Goal: Entertainment & Leisure: Consume media (video, audio)

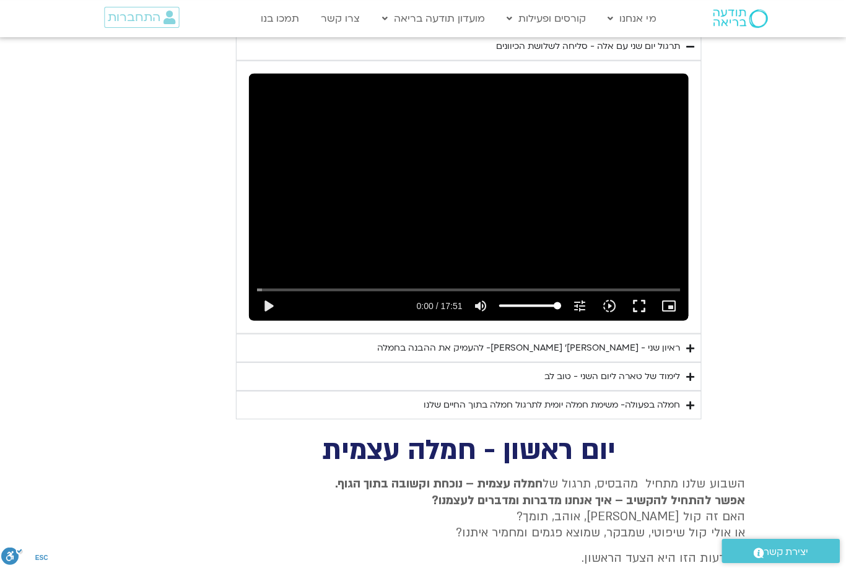
click at [459, 364] on summary "לימוד של טארה ליום השני - טוב לב" at bounding box center [469, 375] width 464 height 28
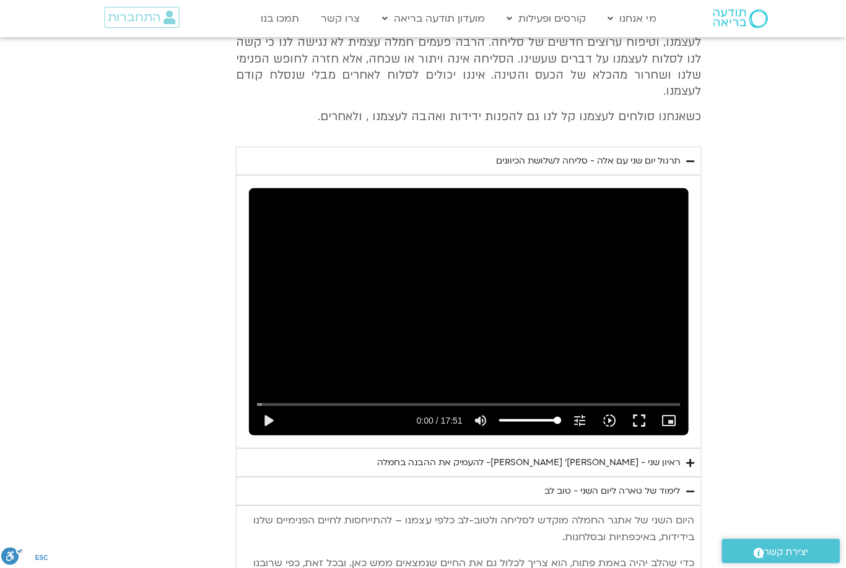
scroll to position [1128, 0]
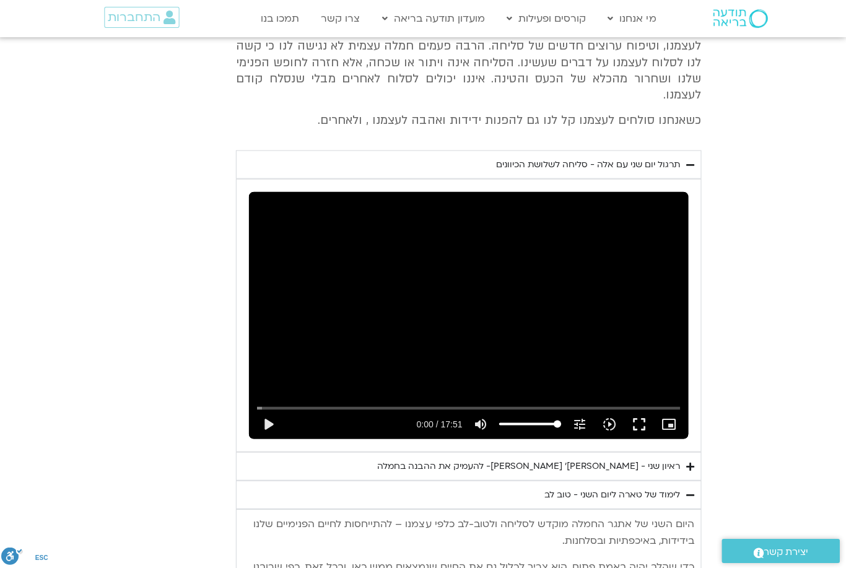
click at [462, 458] on div "ראיון שני - טארה בראך ופרופ׳ דן סיגל- להעמיק את ההבנה בחמלה" at bounding box center [529, 465] width 302 height 15
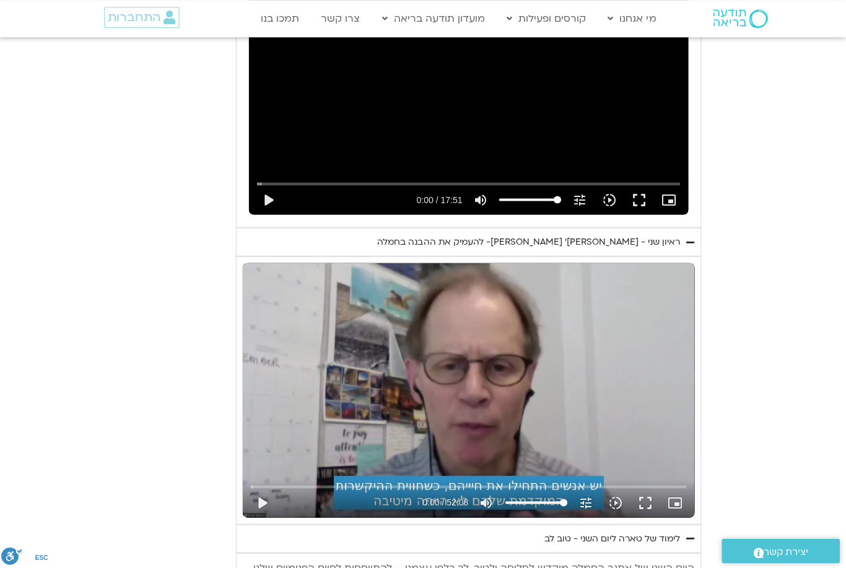
scroll to position [1443, 0]
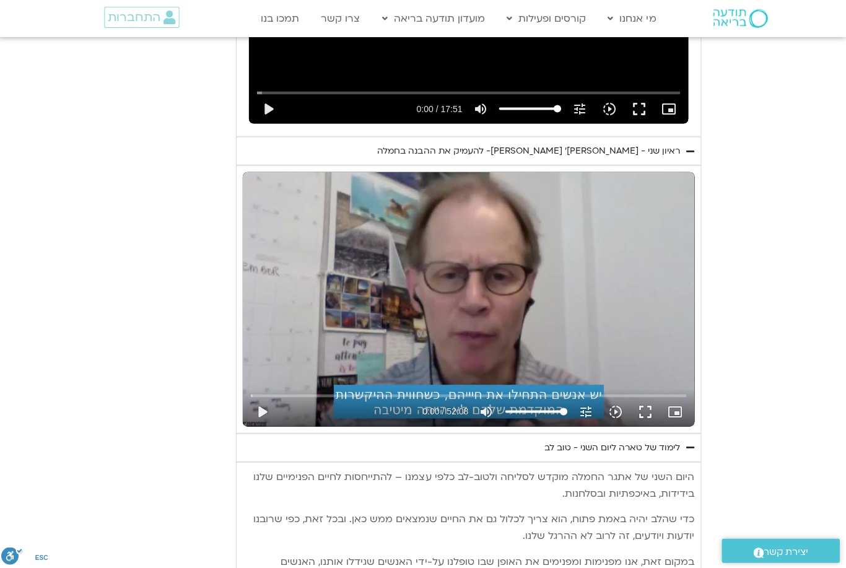
click at [263, 396] on button "play_arrow" at bounding box center [263, 411] width 30 height 30
click at [640, 395] on button "fullscreen" at bounding box center [646, 410] width 30 height 30
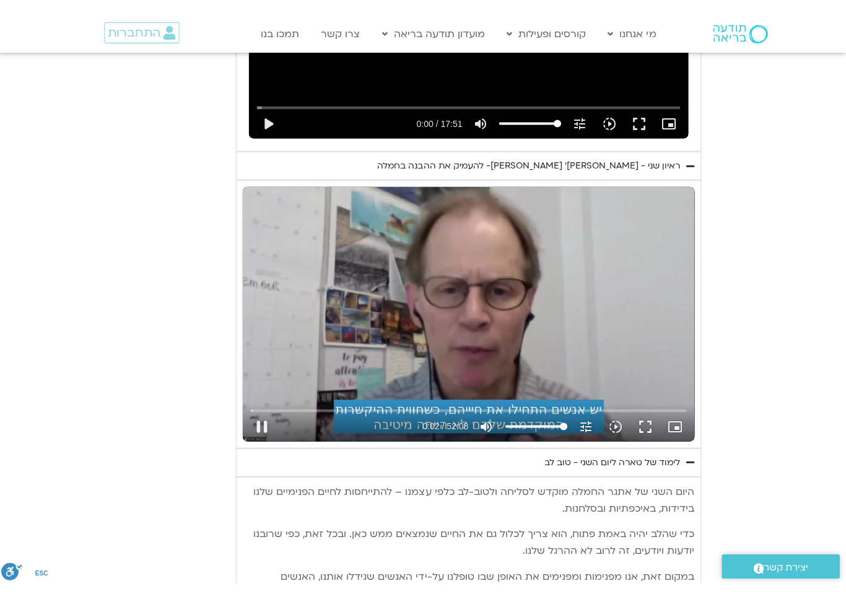
scroll to position [15, 0]
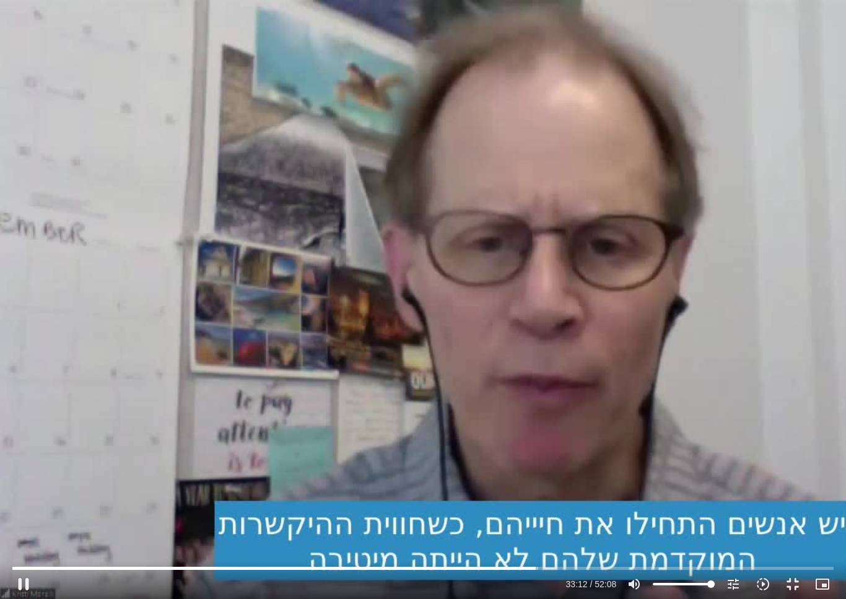
click at [528, 567] on div "Accordion. Open links with Enter or Space, close with Escape, and navigate with…" at bounding box center [300, 584] width 525 height 30
click at [26, 567] on button "pause" at bounding box center [24, 584] width 30 height 30
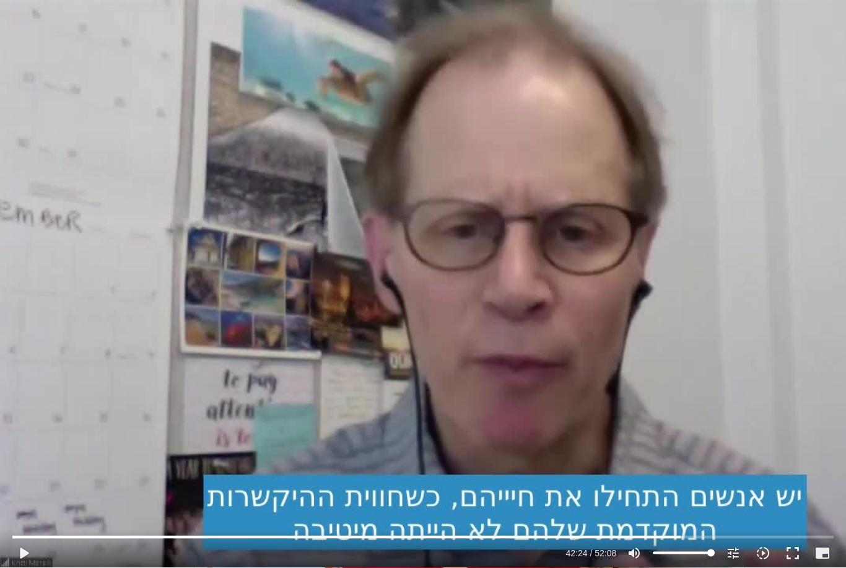
scroll to position [1436, 0]
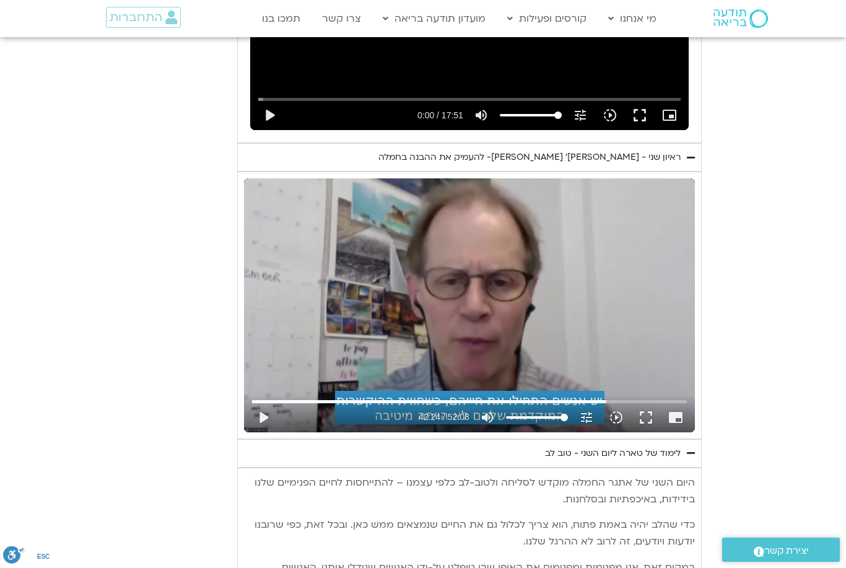
click at [464, 2] on div "Main Menu מי אנחנו מי אנחנו שאלות נפוצות מנחים ומנחות בתודעה בריאה מה זה מיינדפ…" at bounding box center [433, 19] width 471 height 36
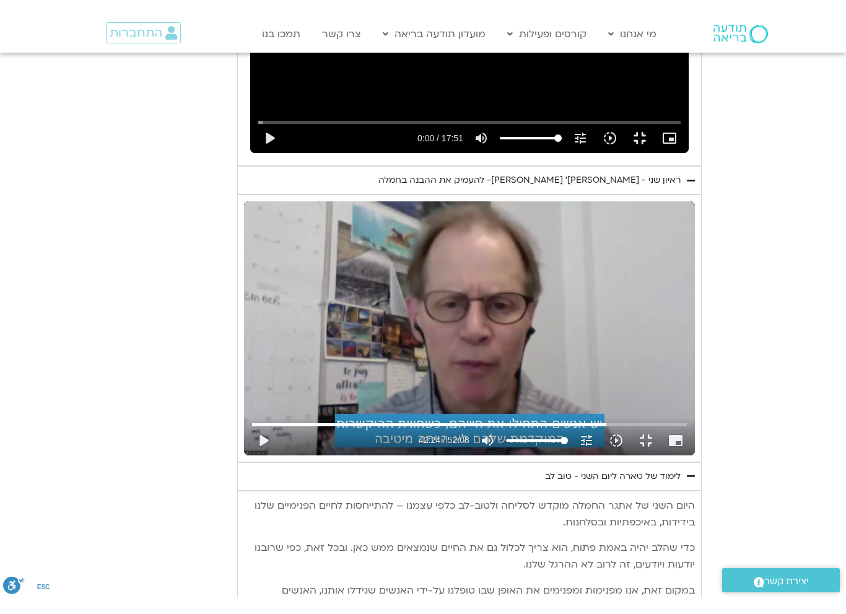
scroll to position [0, 0]
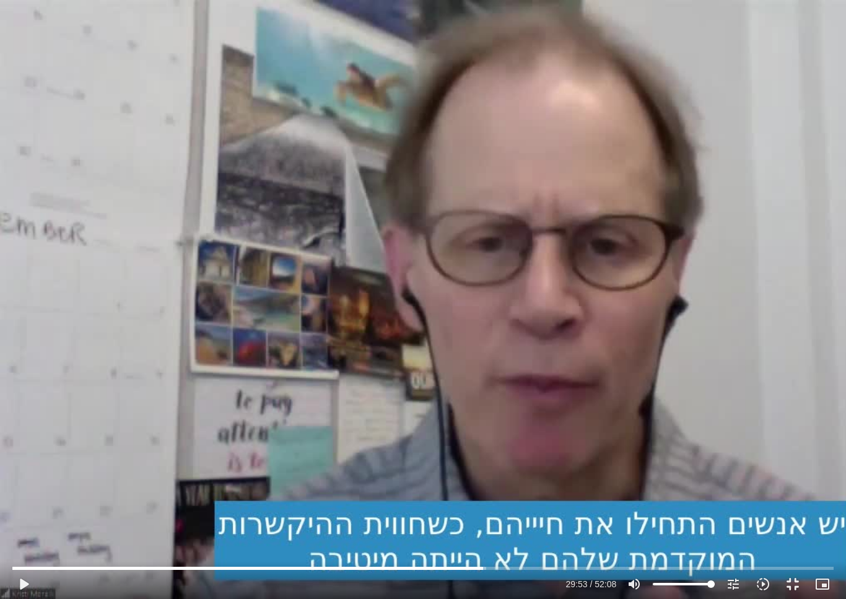
click at [22, 567] on button "play_arrow" at bounding box center [24, 584] width 30 height 30
type input "2007.46776452367"
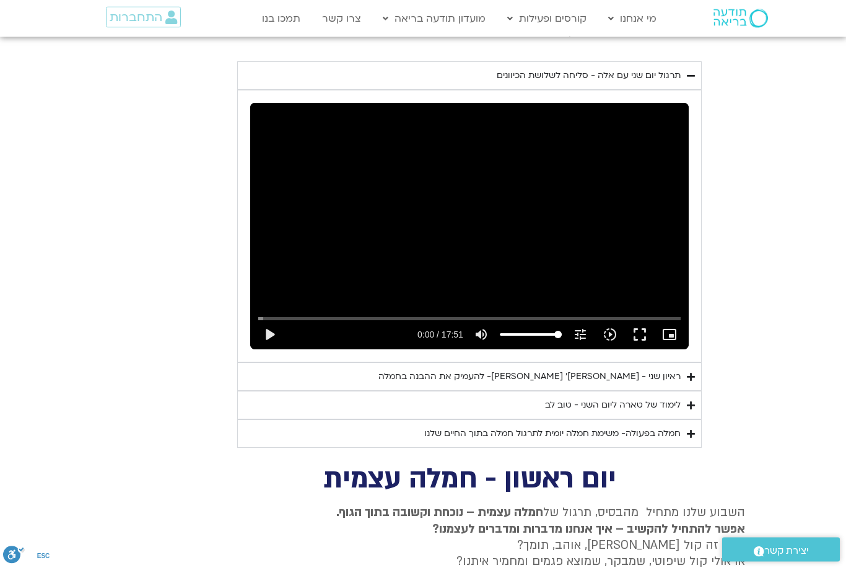
scroll to position [1217, 0]
click at [379, 391] on summary "לימוד של טארה ליום השני - טוב לב" at bounding box center [469, 405] width 464 height 28
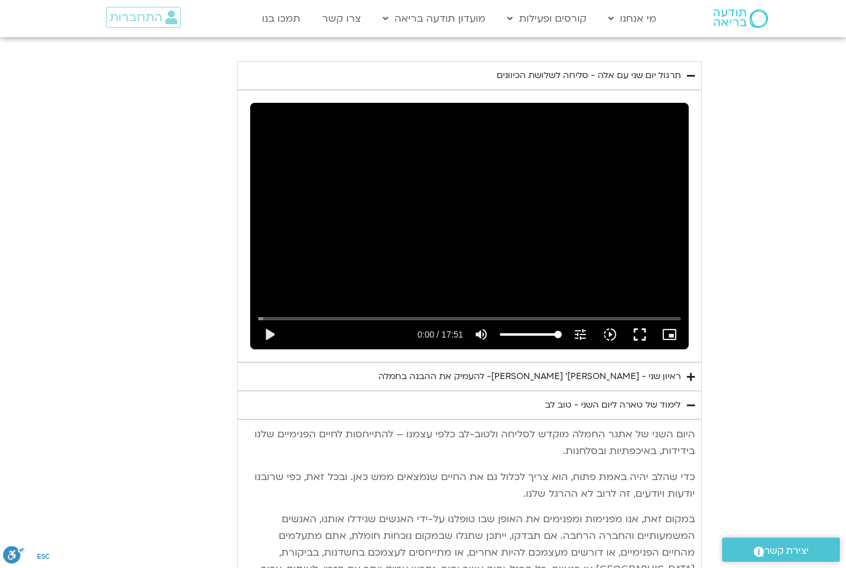
click at [368, 362] on summary "ראיון שני - טארה בראך ופרופ׳ דן סיגל- להעמיק את ההבנה בחמלה" at bounding box center [469, 376] width 464 height 28
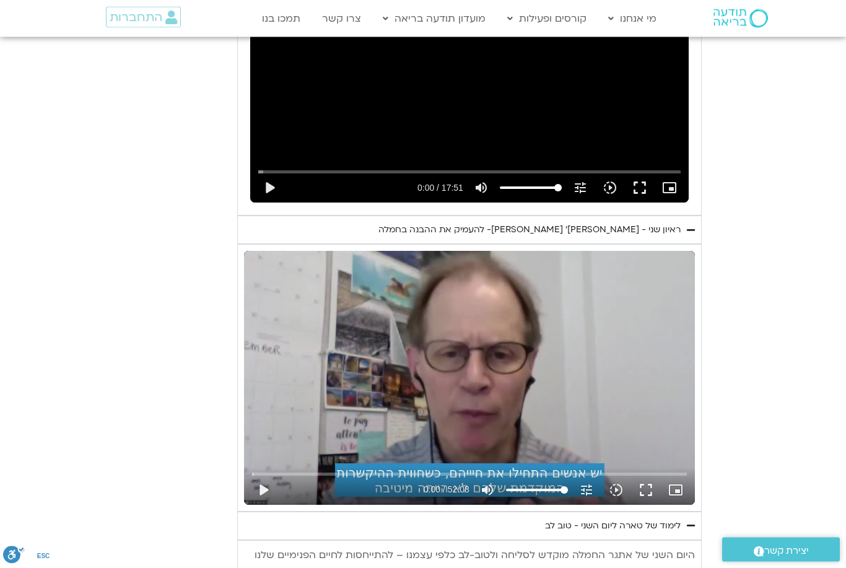
scroll to position [1364, 0]
click at [262, 475] on button "play_arrow" at bounding box center [263, 490] width 30 height 30
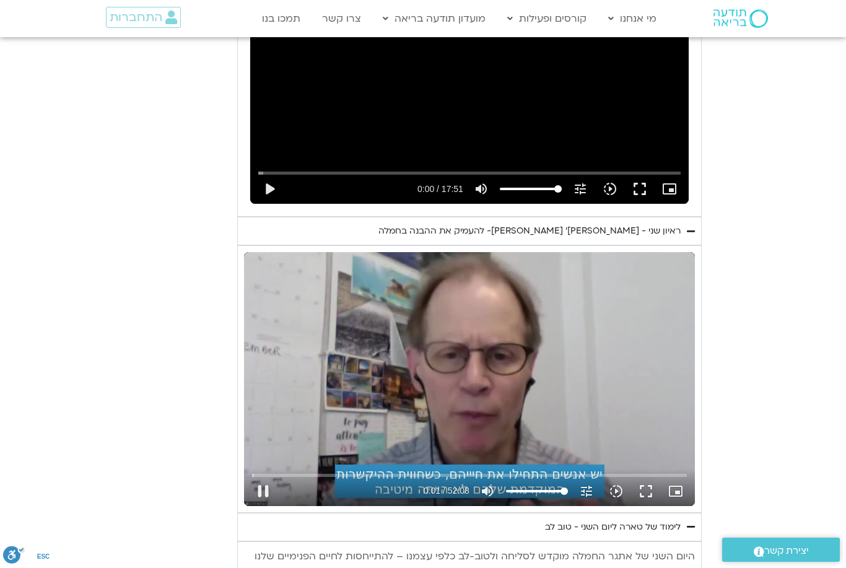
scroll to position [1359, 0]
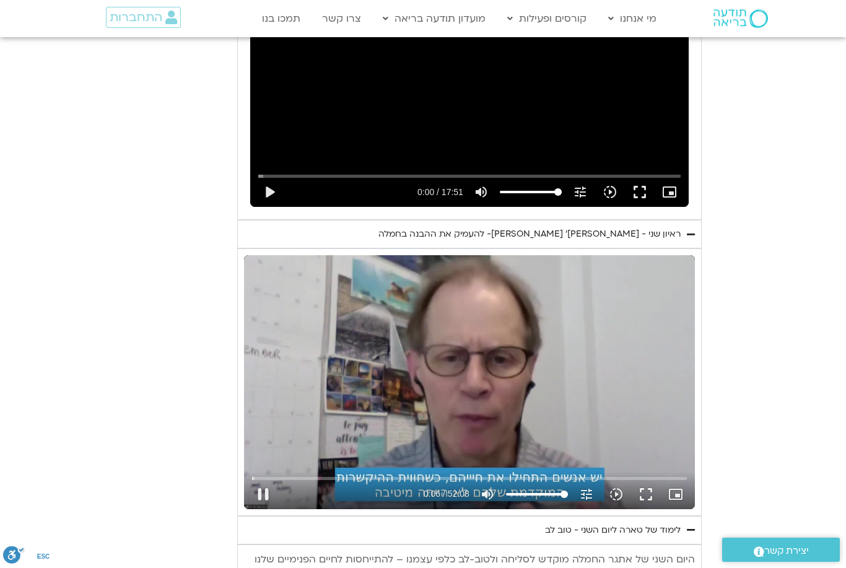
click at [481, 469] on div "Skip Ad pause 0:06 / 52:08 volume_up Mute tune Resolution Auto 240p slow_motion…" at bounding box center [469, 489] width 442 height 40
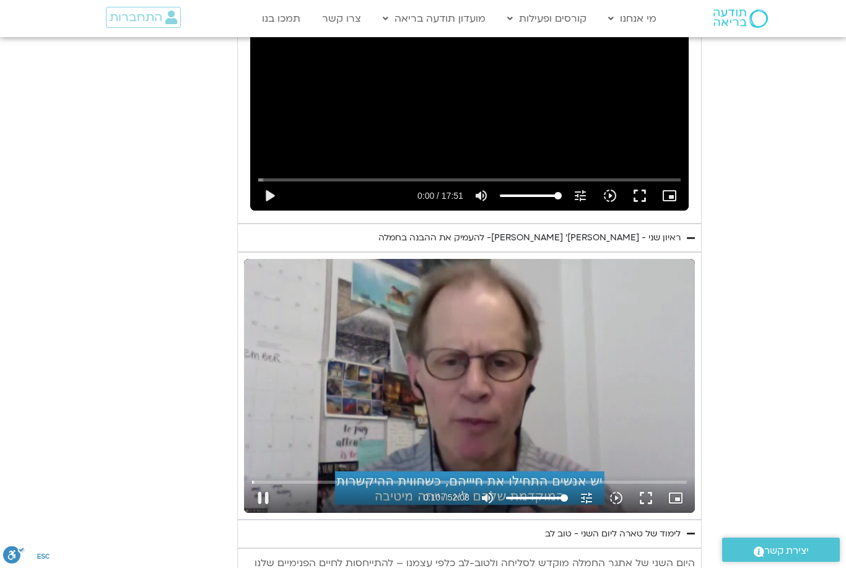
scroll to position [1355, 0]
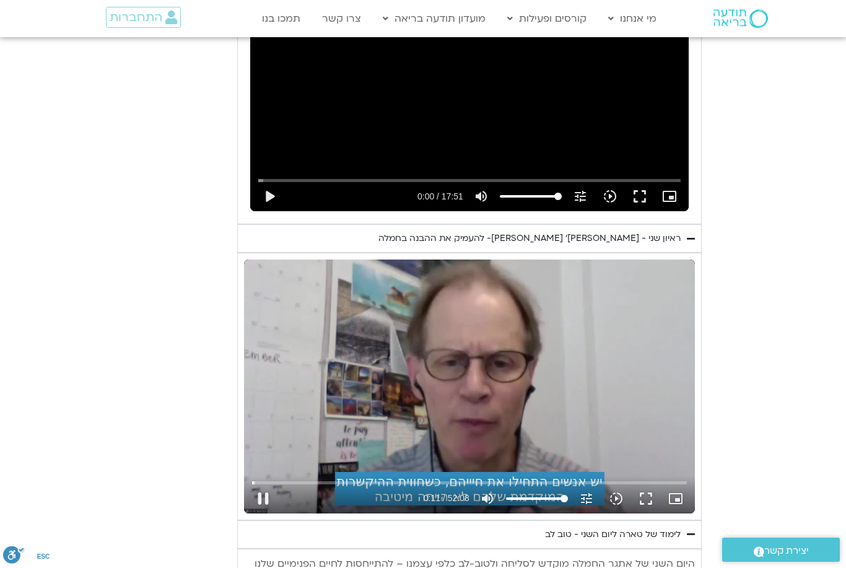
click at [324, 484] on div "Accordion. Open links with Enter or Space, close with Escape, and navigate with…" at bounding box center [349, 499] width 142 height 30
click at [264, 484] on button "pause" at bounding box center [263, 499] width 30 height 30
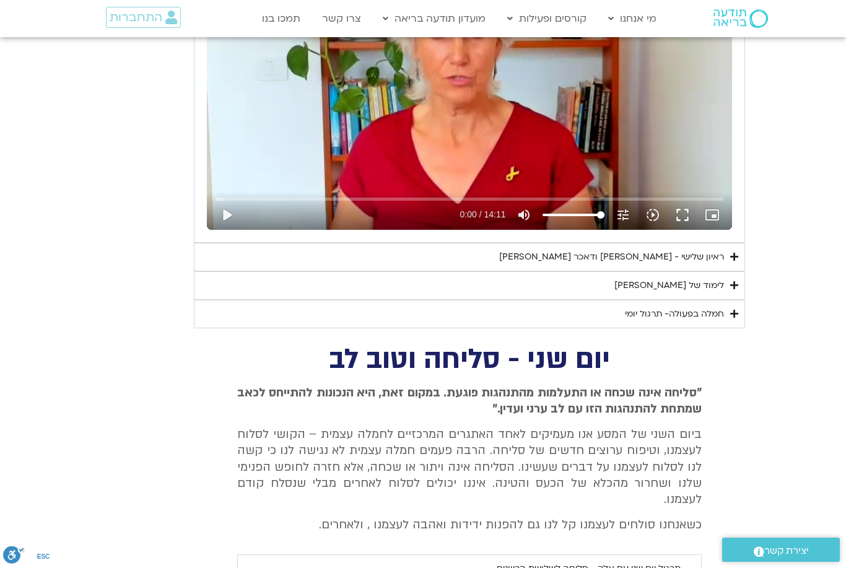
scroll to position [723, 0]
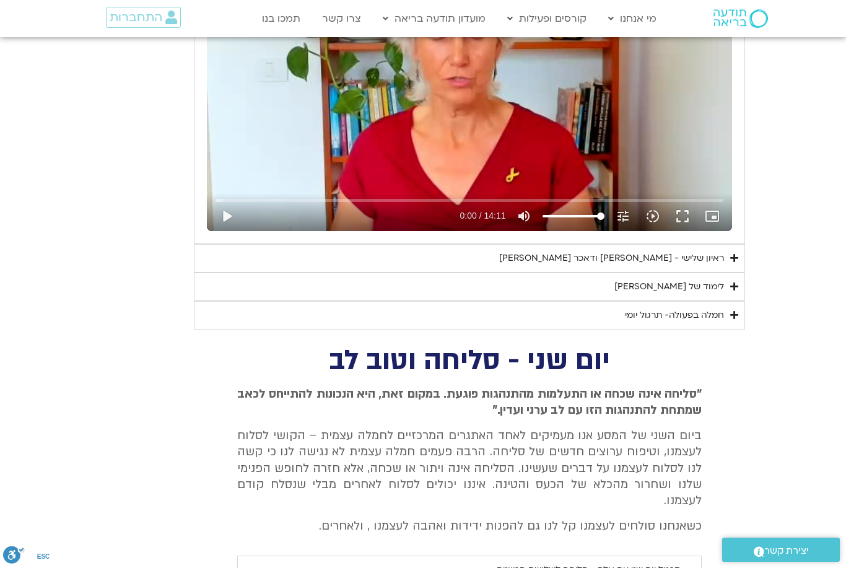
click at [517, 282] on summary "לימוד של טארה" at bounding box center [469, 286] width 551 height 28
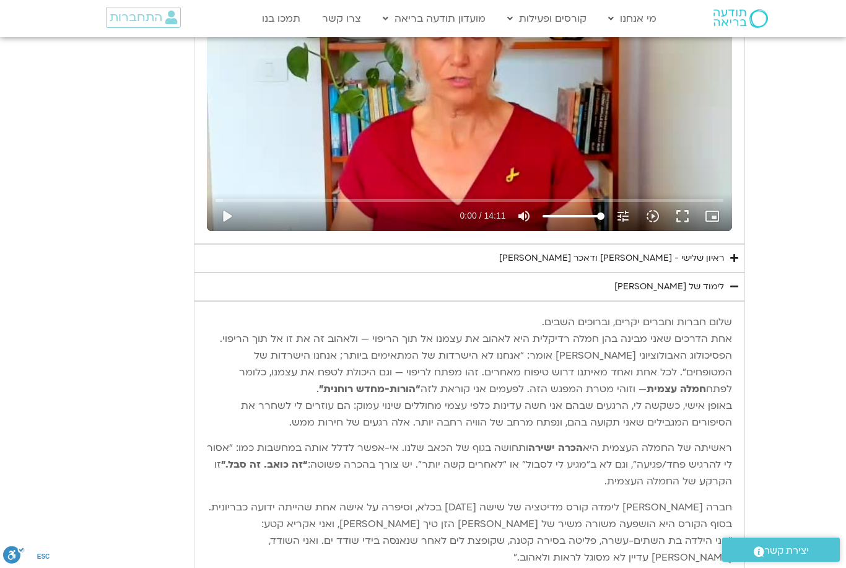
click at [560, 263] on summary "ראיון שלישי - טארה בראך ודאכר קלטנר" at bounding box center [469, 258] width 551 height 28
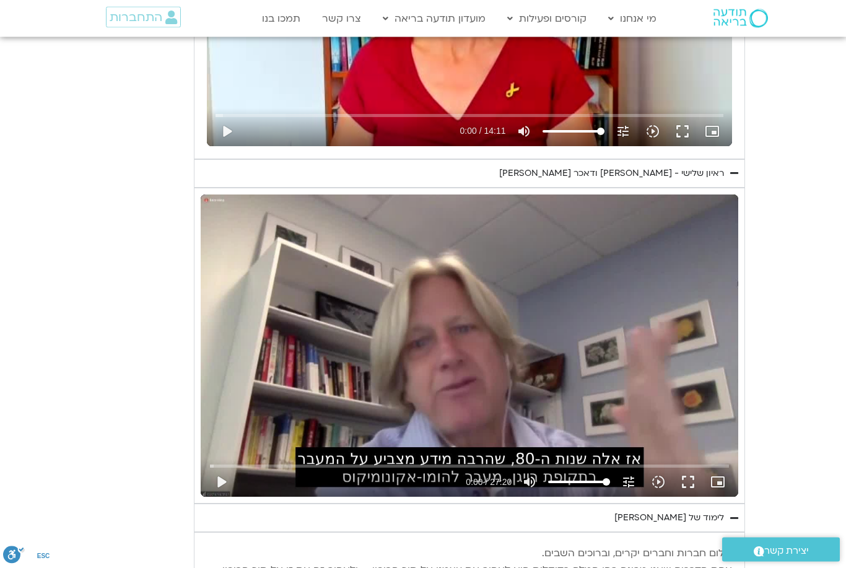
scroll to position [808, 0]
click at [225, 478] on button "play_arrow" at bounding box center [221, 482] width 30 height 30
type input "1716.21898087767"
type input "0.0591043749955134"
type input "1716.21898087767"
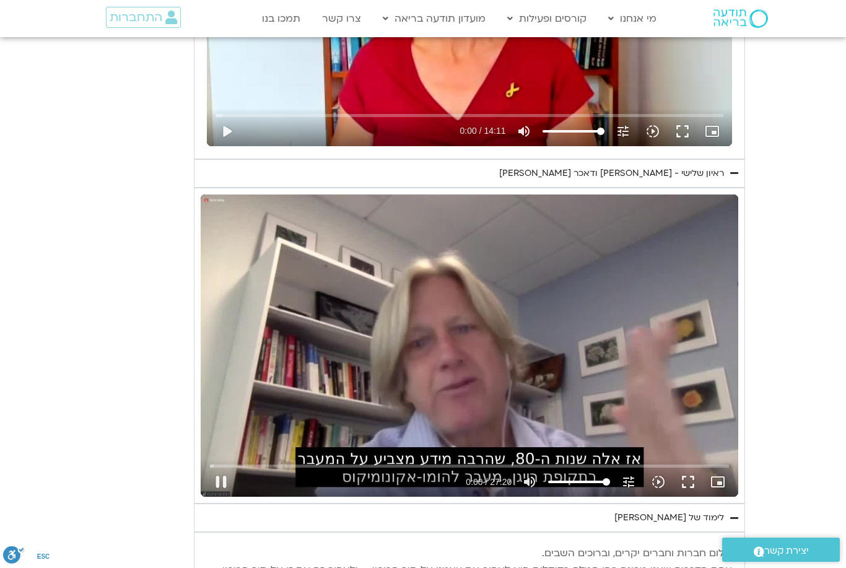
type input "0.184732833331509"
type input "1716.21898087767"
type input "0.221439126332896"
type input "1716.21898087767"
type input "0.346472501329896"
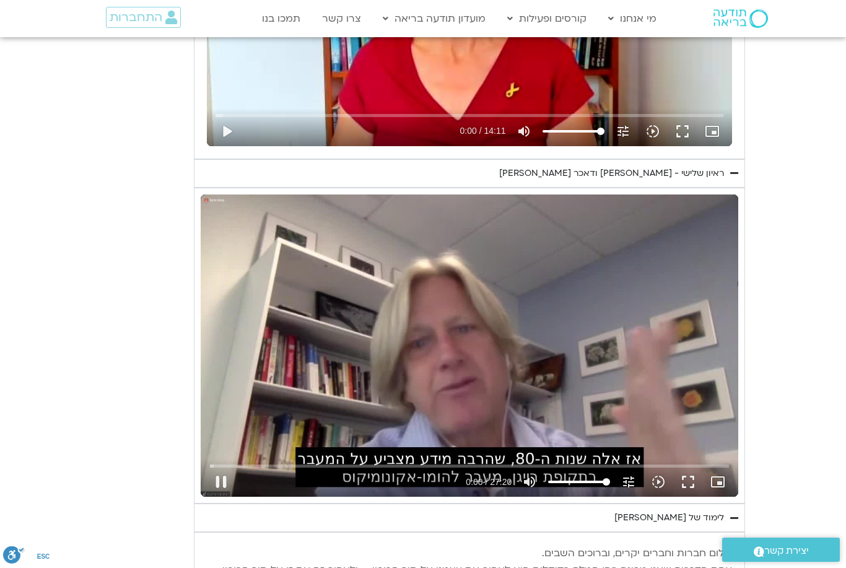
type input "1716.21898087767"
type input "0.473390584664518"
type input "1716.21898087767"
type input "0.59864354333531"
type input "1716.21898087767"
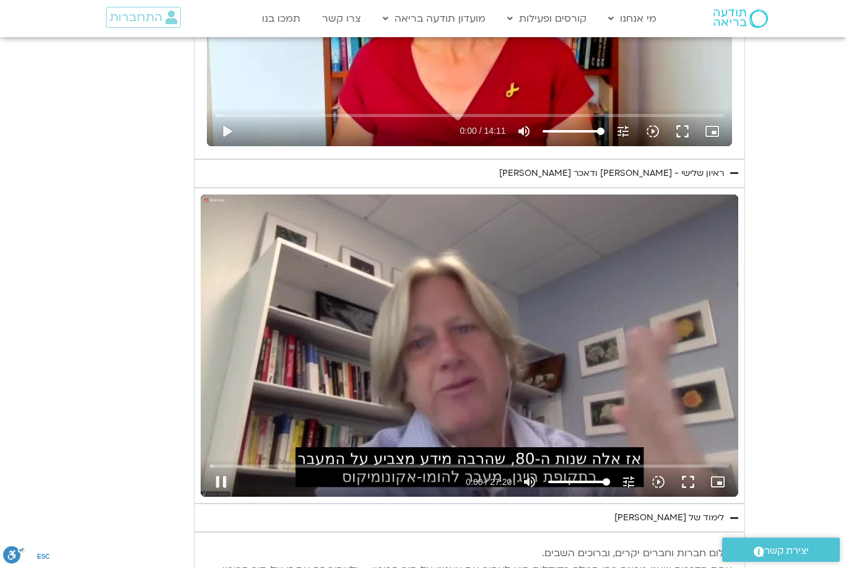
type input "0.72370975200422"
type input "1716.21898087767"
type input "0.849043459670946"
type input "1716.21898087767"
type input "0.915993938"
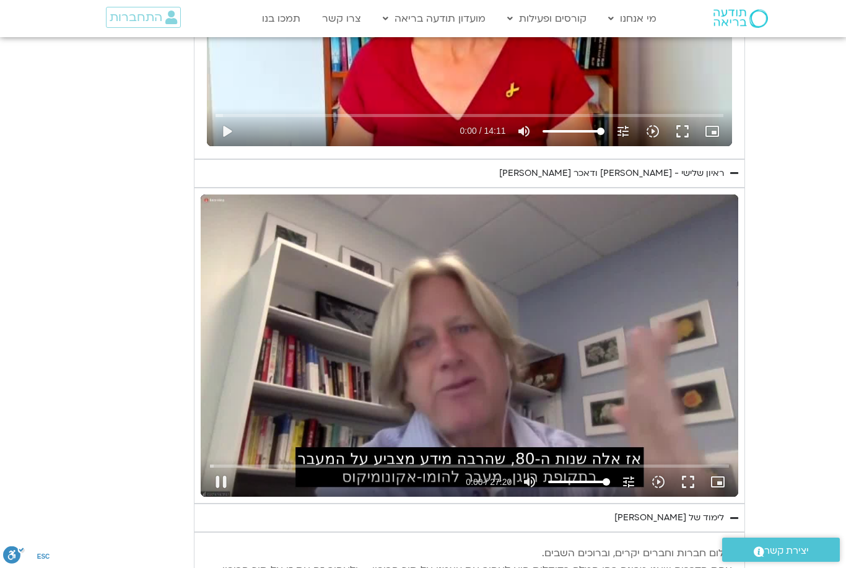
type input "1716.21898087767"
type input "1.10049531500233"
type input "1716.21898087767"
type input "1.22567974566309"
type input "1716.21898087767"
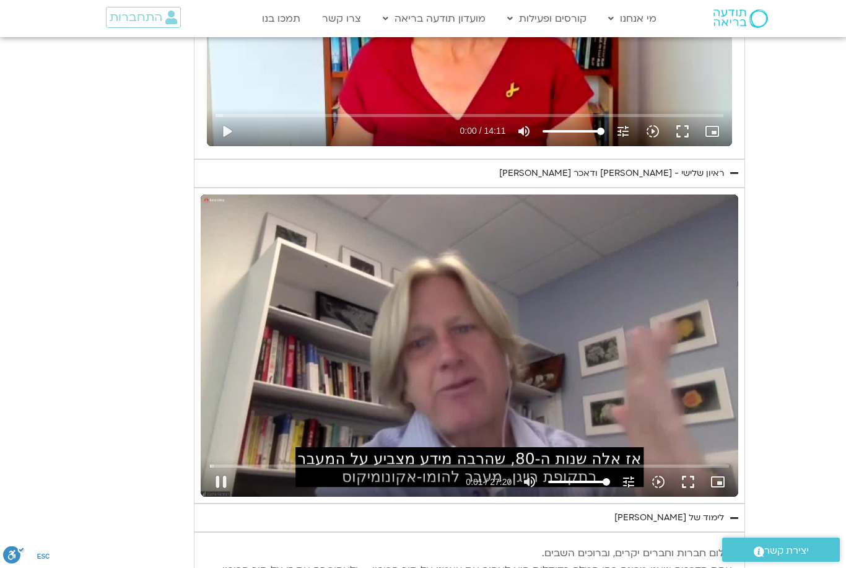
type input "1.35130771866187"
type input "1716.21898087767"
type input "1.47797402533547"
type input "1716.21898087767"
type input "1.60385367966286"
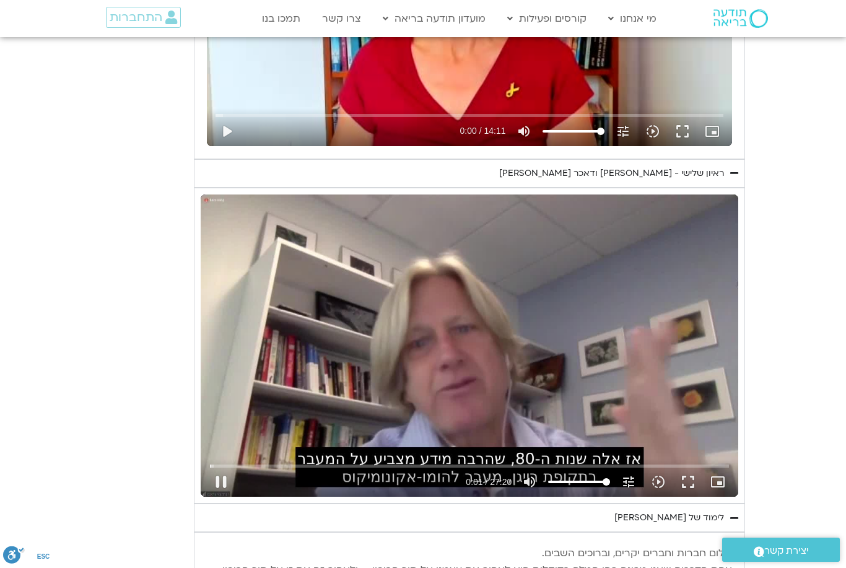
type input "1716.21898087767"
type input "1.72897731932954"
type input "1716.21898087767"
type input "1.85584958500081"
type input "1716.21898087767"
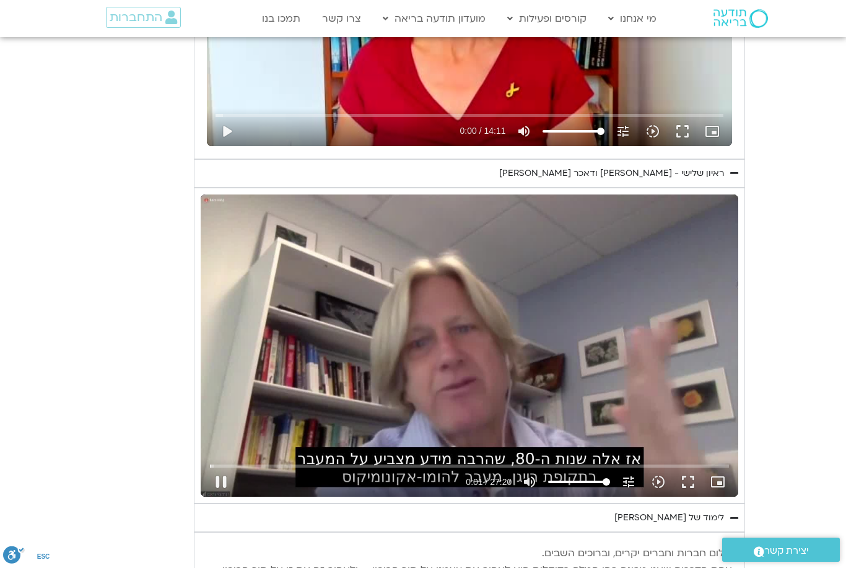
type input "1.914124474"
type input "1716.21898087767"
type input "2.10634675999626"
type input "1716.21898087767"
type input "2.23140730600256"
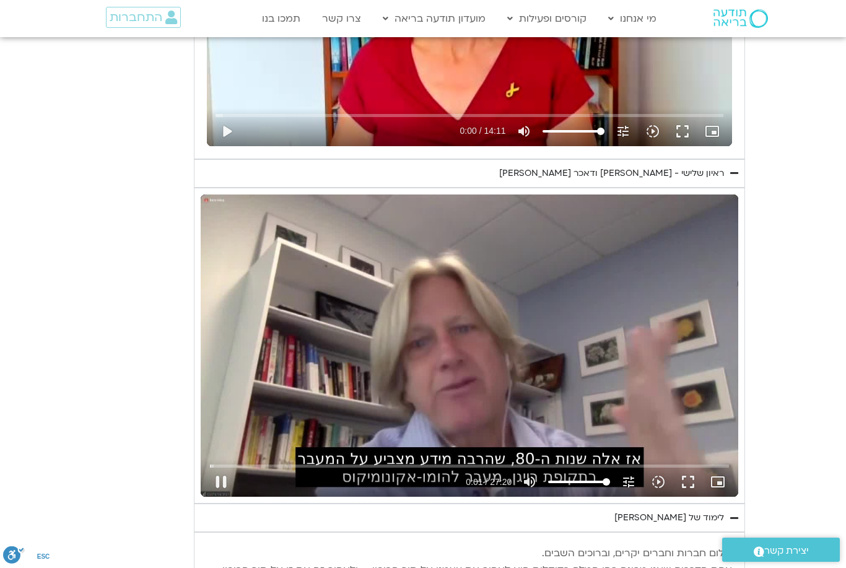
type input "1716.21898087767"
type input "2.35789693633429"
type input "1716.21898087767"
type input "2.48306298233193"
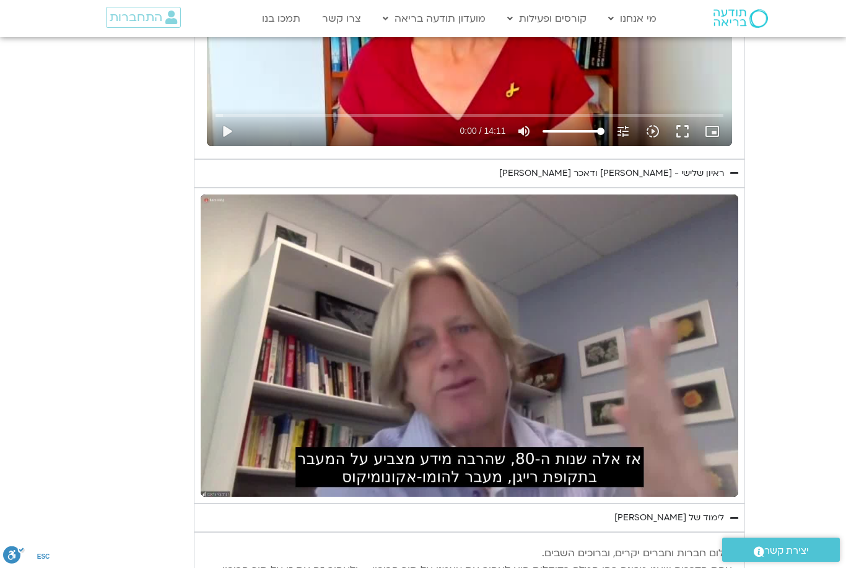
type input "1716.21898087767"
type input "11.1978550160011"
type input "1716.21898087767"
type input "11.3229944029939"
type input "1716.21898087767"
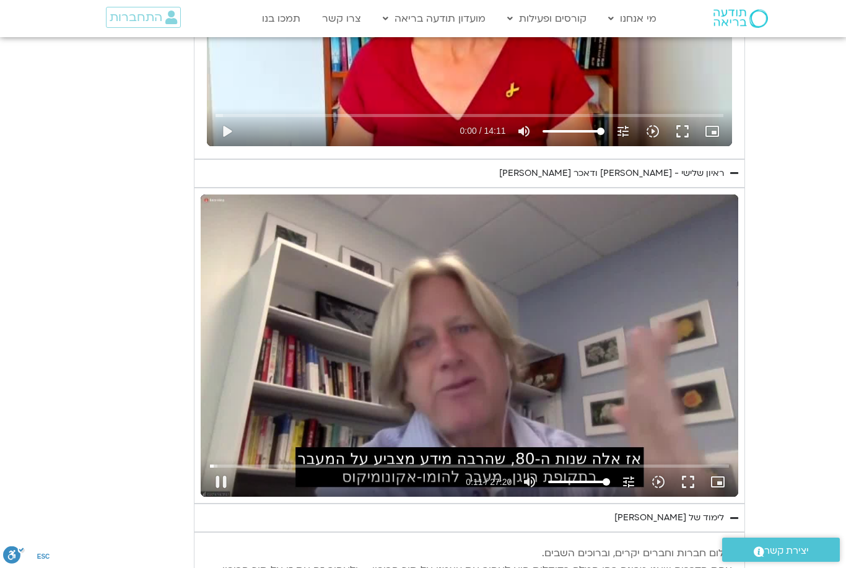
type input "11.4480915543378"
type input "1716.21898087767"
type input "11.5740989143303"
type input "1716.21898087767"
type input "11.6983855263318"
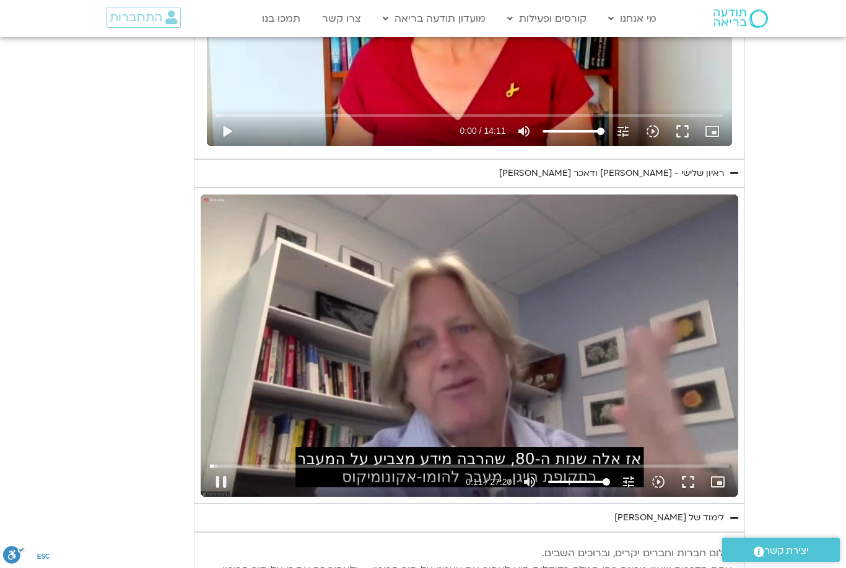
type input "1716.21898087767"
type input "11.8237132883275"
type input "1716.21898087767"
type input "11.920090785"
type input "1716.21898087767"
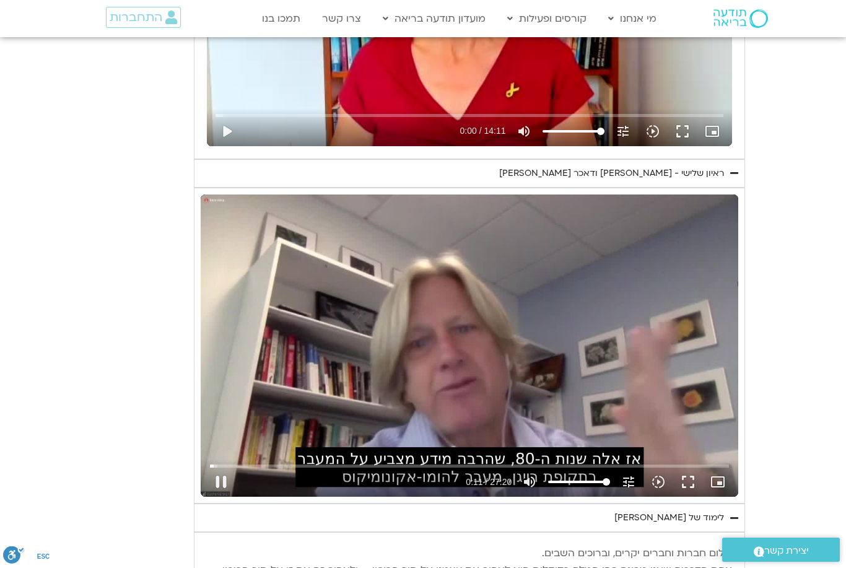
type input "12.0742629956653"
type input "1716.21898087767"
type input "12.1994646456647"
type input "1716.21898087767"
type input "12.3248918626665"
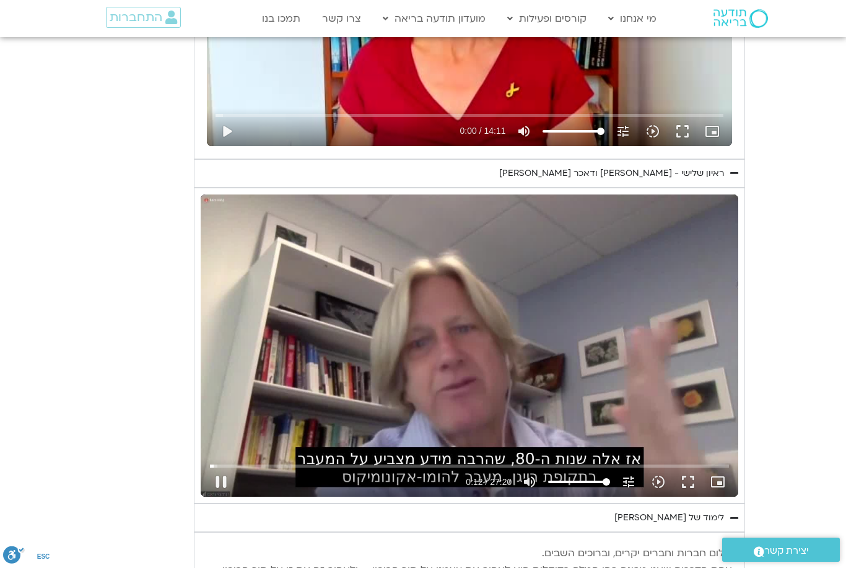
type input "1716.21898087767"
type input "12.4501004293384"
type input "1716.21898087767"
type input "12.5751772863353"
type input "1716.21898087767"
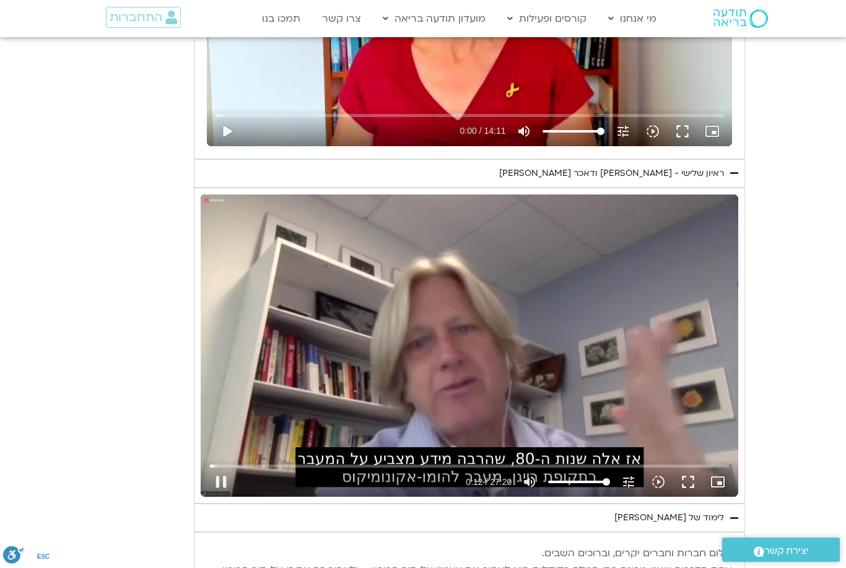
type input "12.70029877133"
type input "1716.21898087767"
type input "12.8262872776669"
type input "1716.21898087767"
type input "12.921719456"
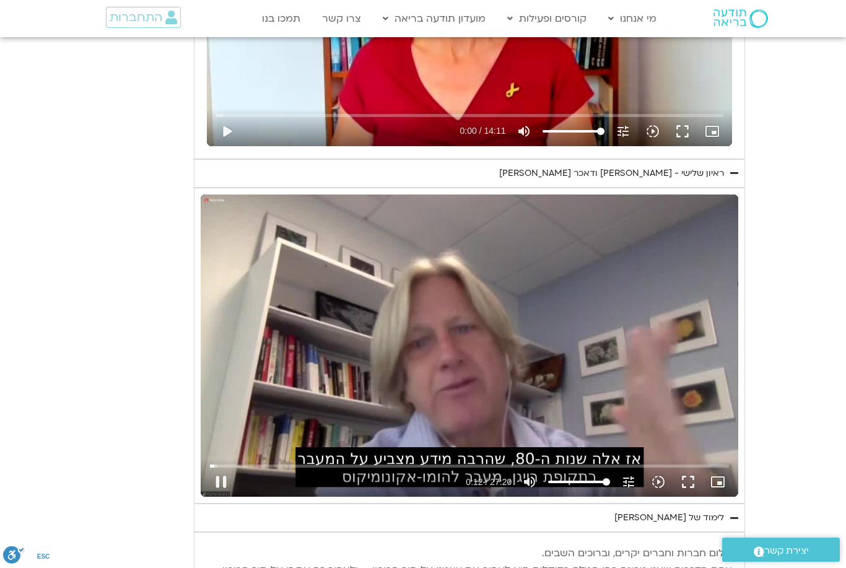
type input "1716.21898087767"
type input "13.0780244403299"
type input "1716.21898087767"
type input "13.2035272169987"
type input "1716.21898087767"
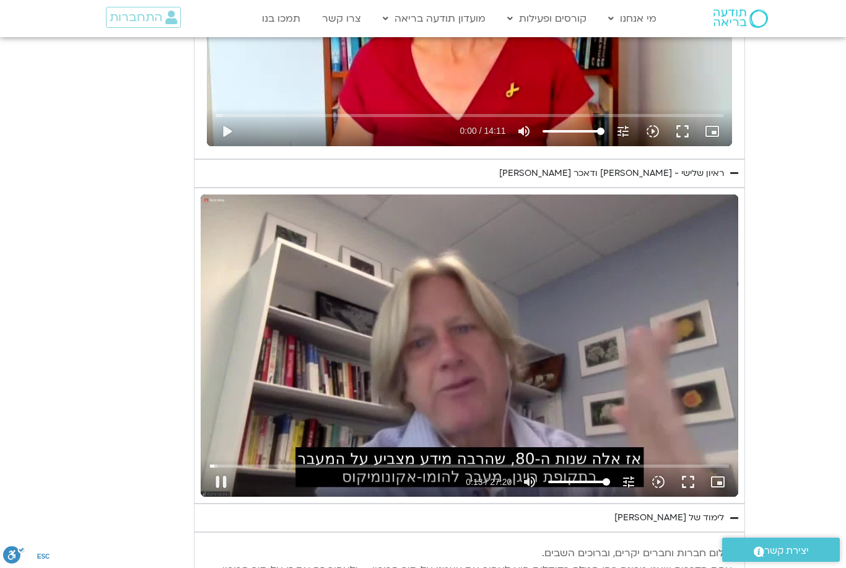
type input "13.3292024186661"
type input "1716.21898087767"
type input "13.4547636196698"
type input "1716.21898087767"
type input "13.5826101130018"
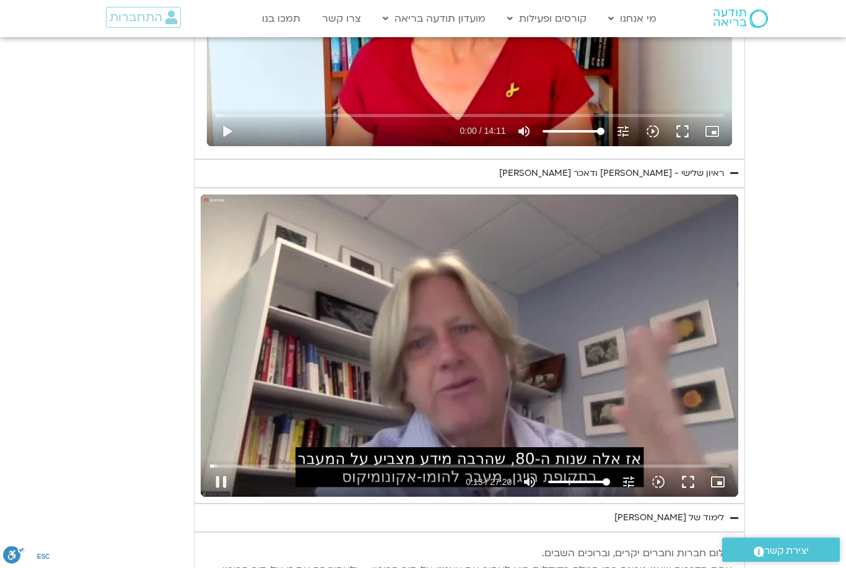
type input "1716.21898087767"
type input "13.707755931672"
type input "1716.21898087767"
type input "13.8328953000002"
type input "1716.21898087767"
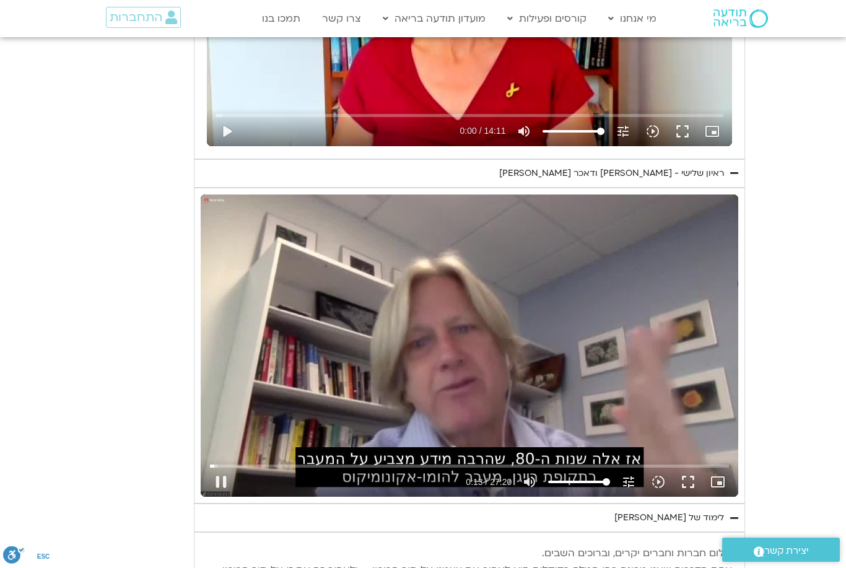
type input "13.919501075"
type input "1716.21898087767"
type input "14.0847641663322"
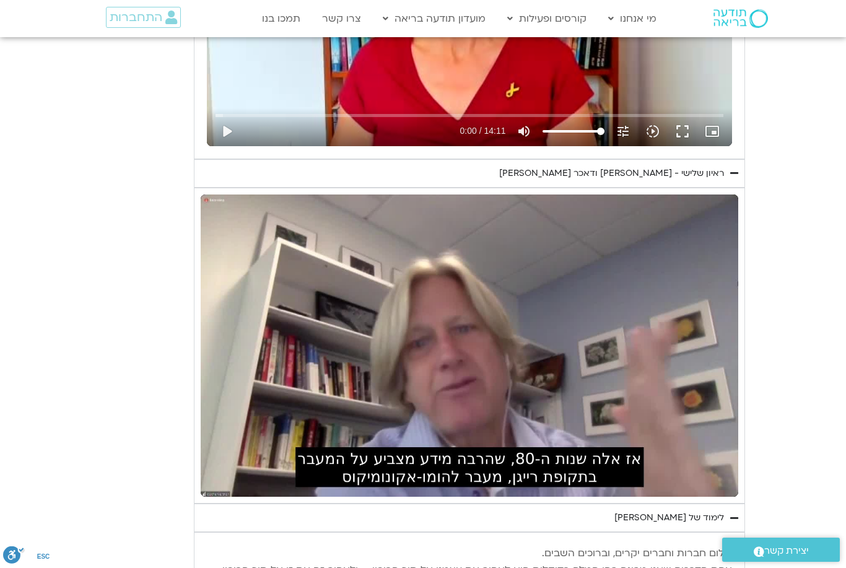
type input "1716.21898087767"
type input "15.4689376256676"
type input "1716.21898087767"
type input "15.5944059953285"
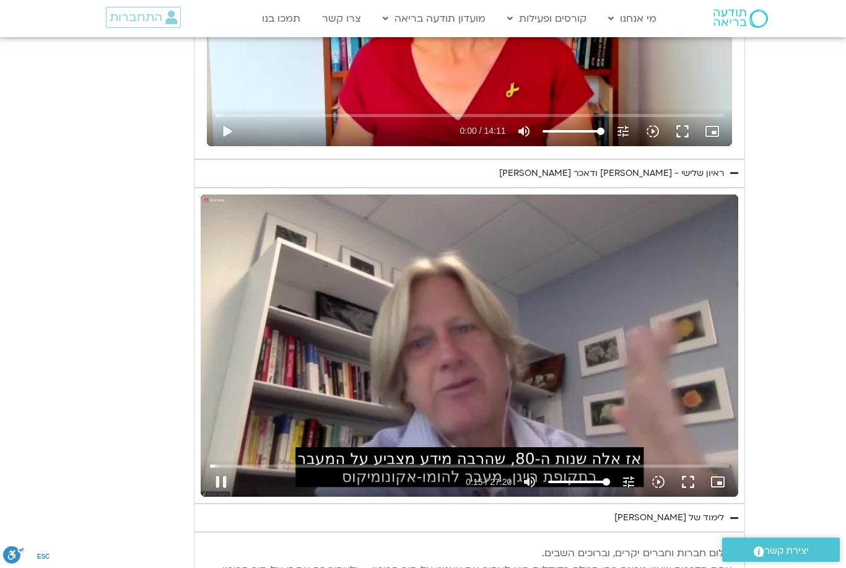
type input "1716.21898087767"
type input "15.7196087793358"
type input "1716.21898087767"
type input "15.8462225683371"
type input "1716.21898087767"
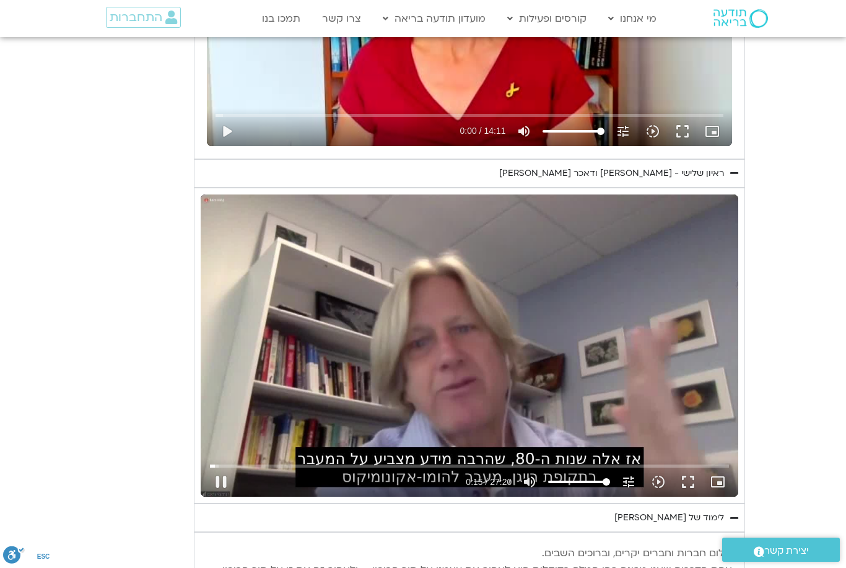
type input "15.918381287"
type input "1716.21898087767"
type input "16.0974342500025"
type input "1716.21898087767"
type input "16.2225880503352"
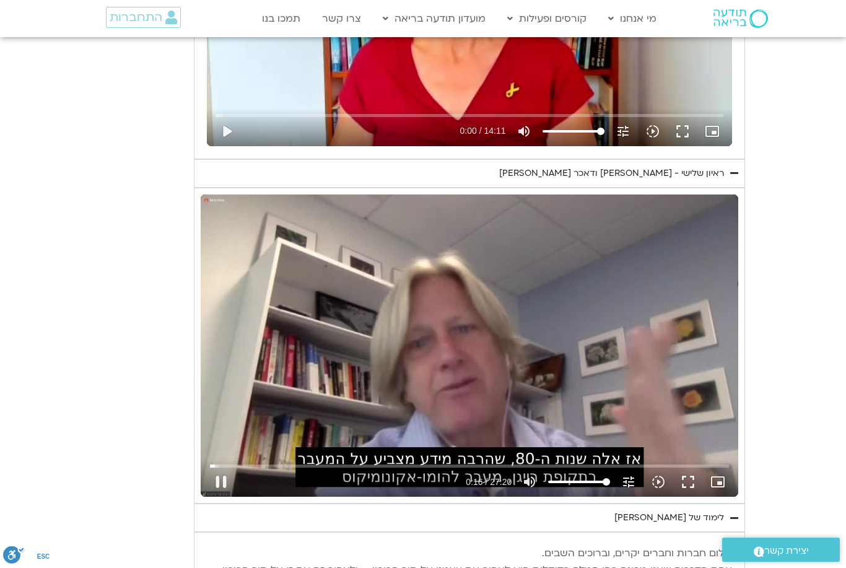
type input "1716.21898087767"
type input "16.3478949709966"
type input "1716.21898087767"
type input "16.472979934335"
type input "1716.21898087767"
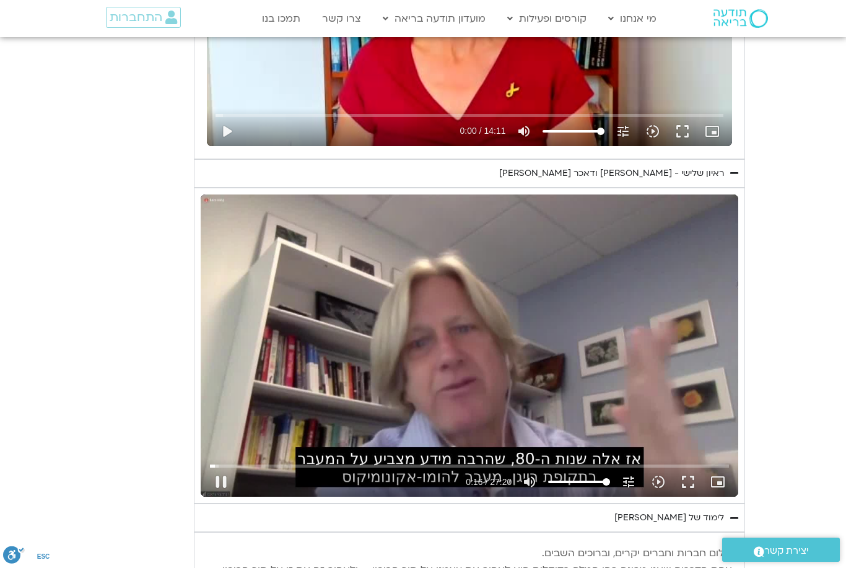
type input "16.5981018556683"
type input "1716.21898087767"
type input "16.7231816969954"
type input "1716.21898087767"
type input "16.8482669926688"
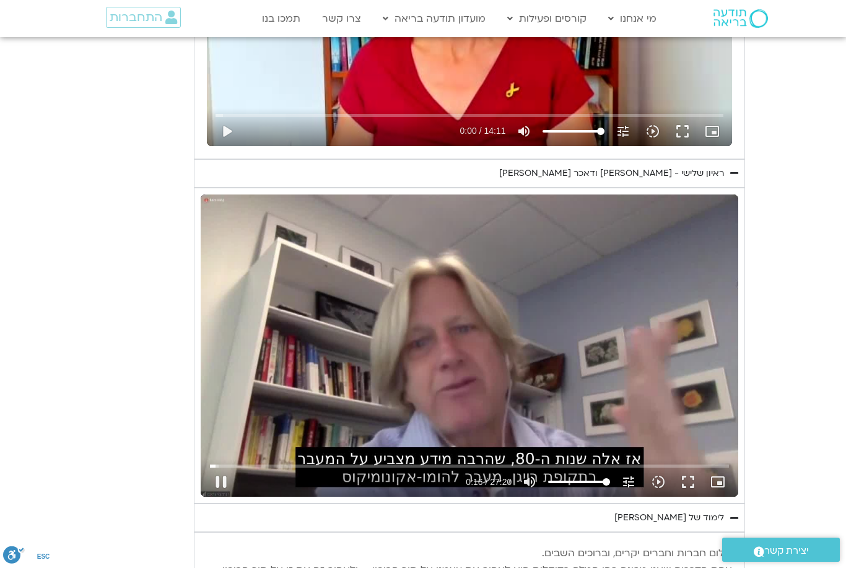
type input "1716.21898087767"
type input "16.920774648"
type input "1716.21898087767"
type input "17.0989618803333"
type input "1716.21898087767"
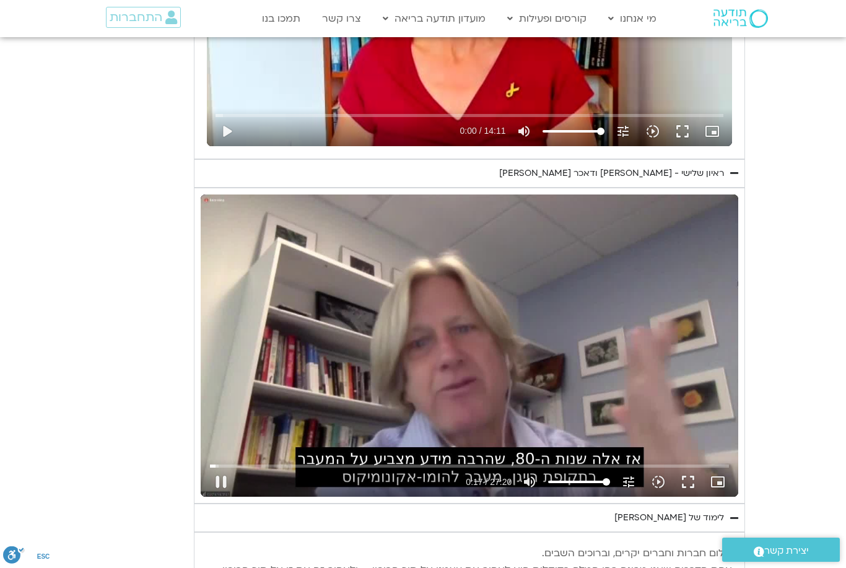
type input "17.2243234246719"
type input "1716.21898087767"
type input "17.3494730093353"
type input "1716.21898087767"
type input "17.4745685943335"
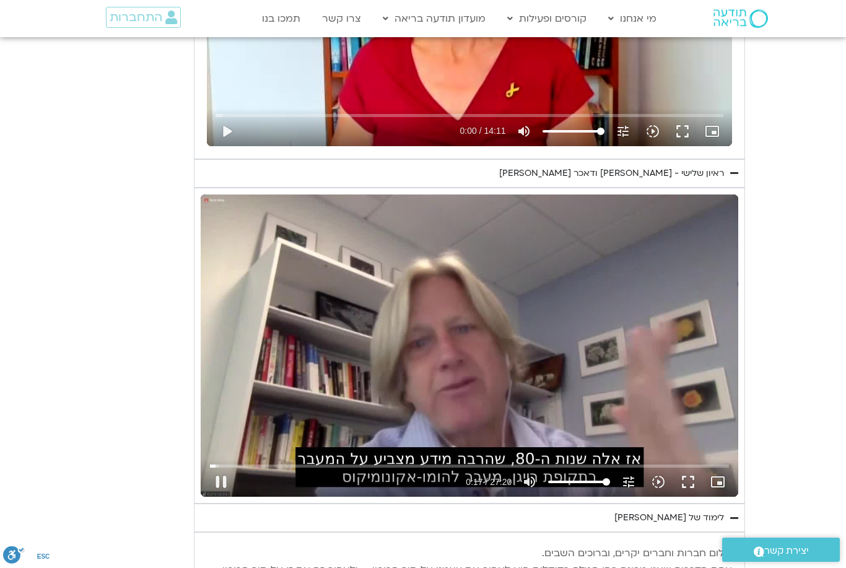
type input "1716.21898087767"
type input "17.5996806366625"
type input "1716.21898087767"
type input "17.7247416396639"
type input "1716.21898087767"
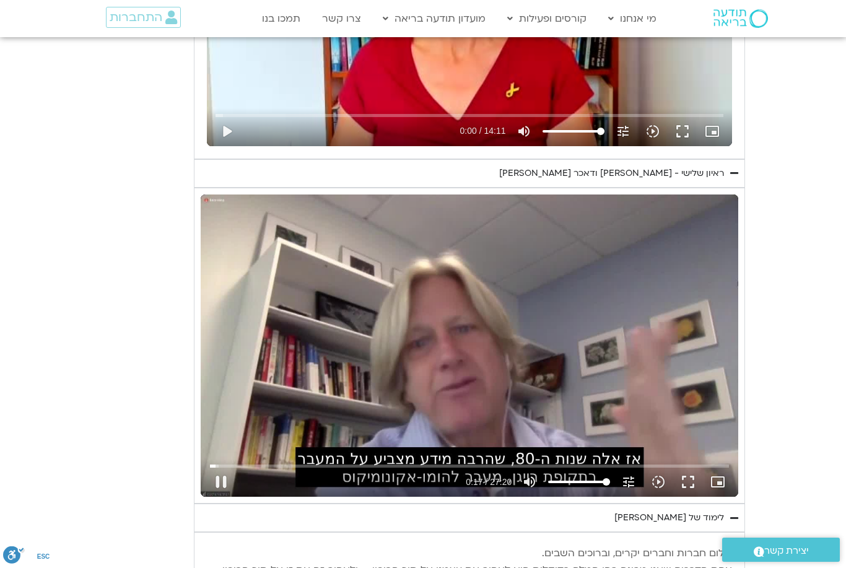
type input "17.8498903490047"
type input "1716.21898087767"
type input "17.916589198"
type input "1716.21898087767"
type input "18.1002254750006"
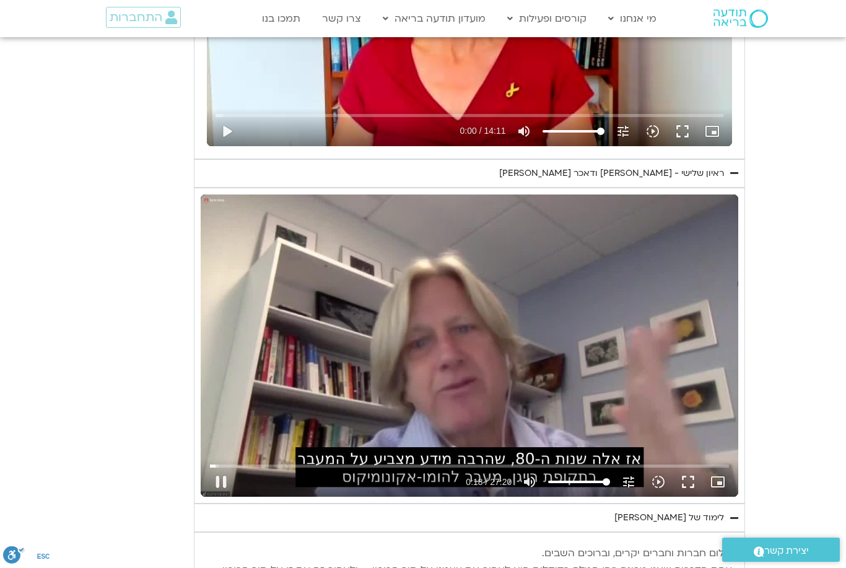
type input "1716.21898087767"
type input "18.2254072253389"
type input "1716.21898087767"
type input "18.3504653503338"
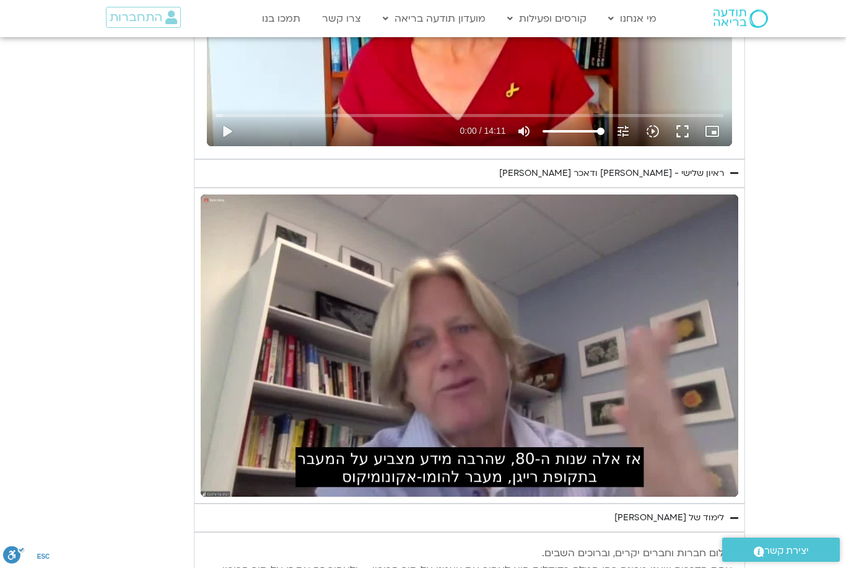
type input "1716.21898087767"
type input "23.4028868409956"
type input "1716.21898087767"
type input "23.5127365476721"
type input "1716.21898087767"
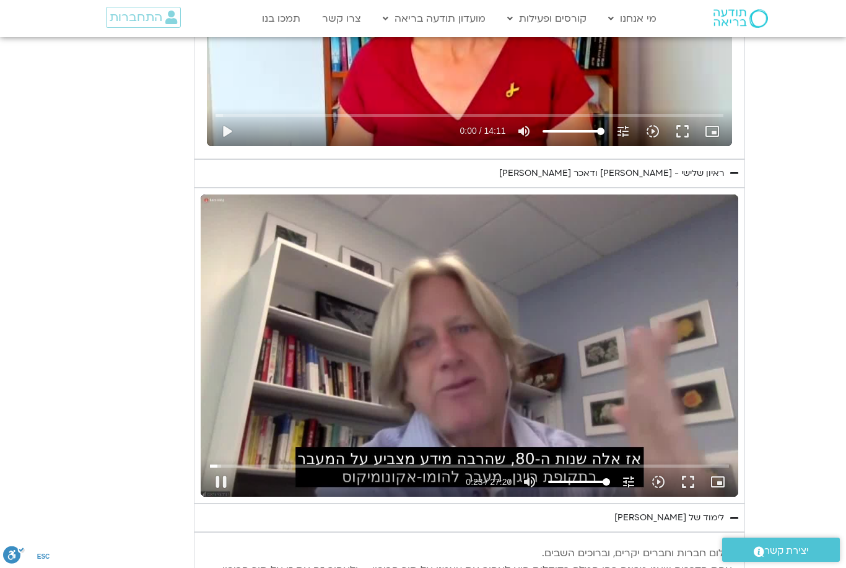
type input "23.6385906283369"
type input "1716.21898087767"
type input "23.7636668789972"
type input "1716.21898087767"
type input "23.8890147933326"
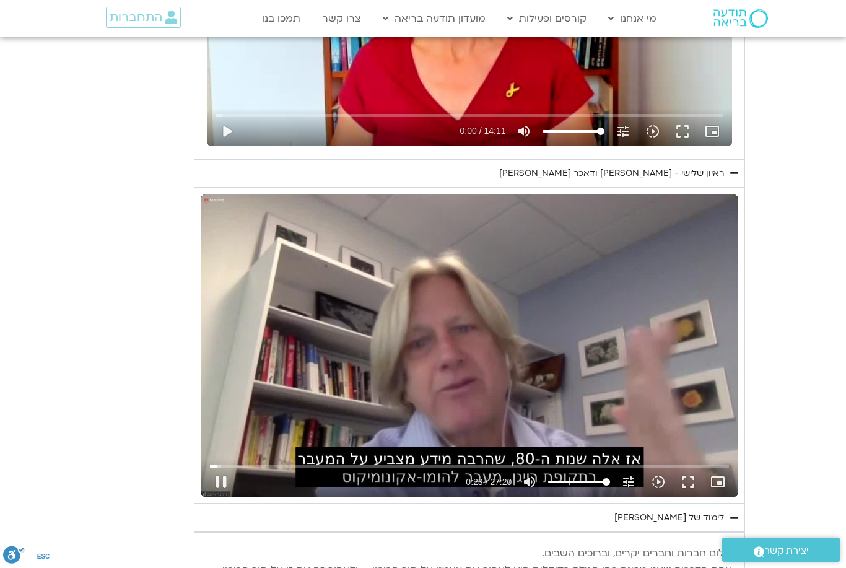
type input "1716.21898087767"
type input "24.0141720210045"
type input "1716.21898087767"
type input "24.1412761473386"
type input "1716.21898087767"
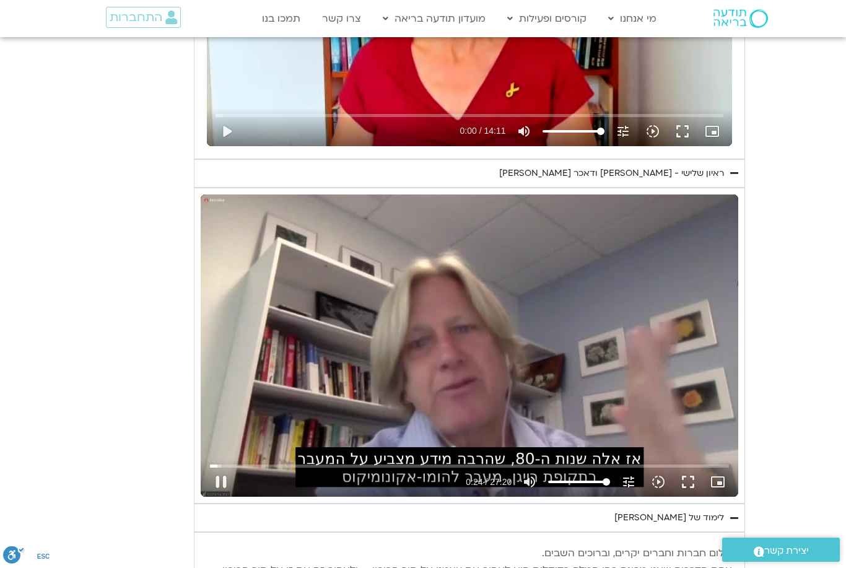
type input "24.2670175223297"
type input "1716.21898087767"
type input "24.392152314332"
type input "1716.21898087767"
type input "24.5181122716616"
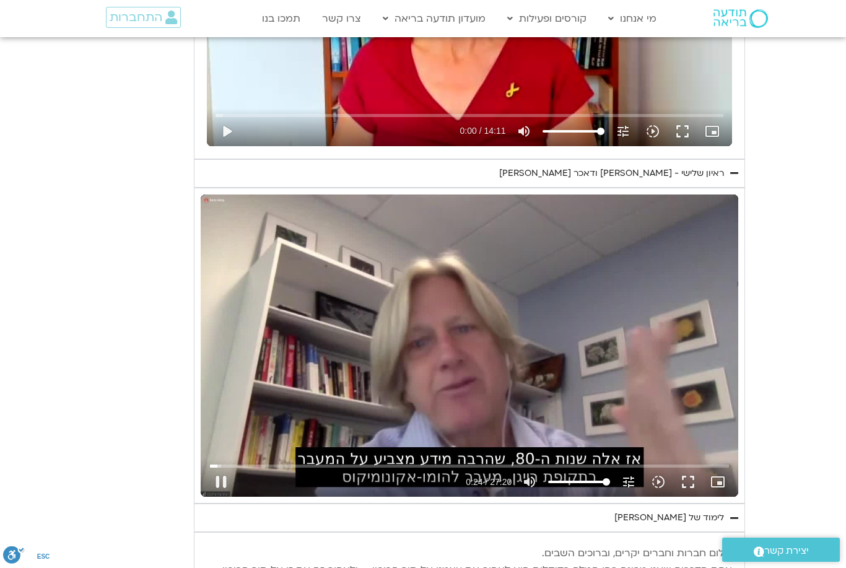
type input "1716.21898087767"
type input "24.6432715233284"
type input "1716.21898087767"
type input "24.7683485649967"
type input "1716.21898087767"
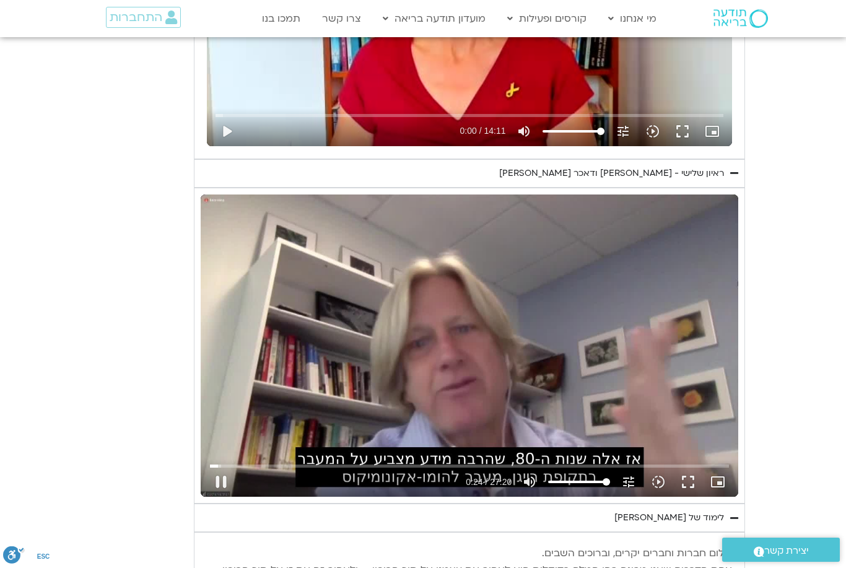
type input "24.8934244823303"
type input "1716.21898087767"
type input "25.0185562859987"
type input "1716.21898087767"
click at [682, 477] on button "fullscreen" at bounding box center [688, 482] width 30 height 30
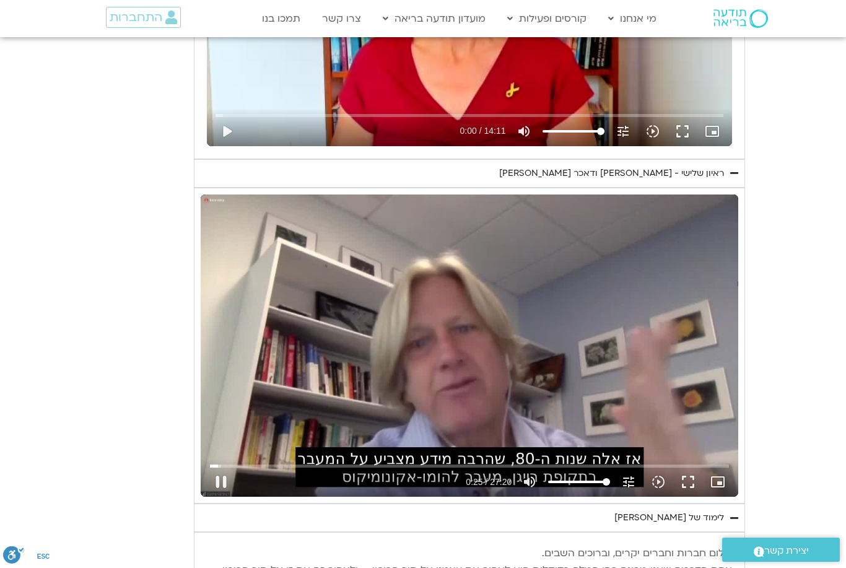
type input "25.1441168716718"
type input "1716.21898087767"
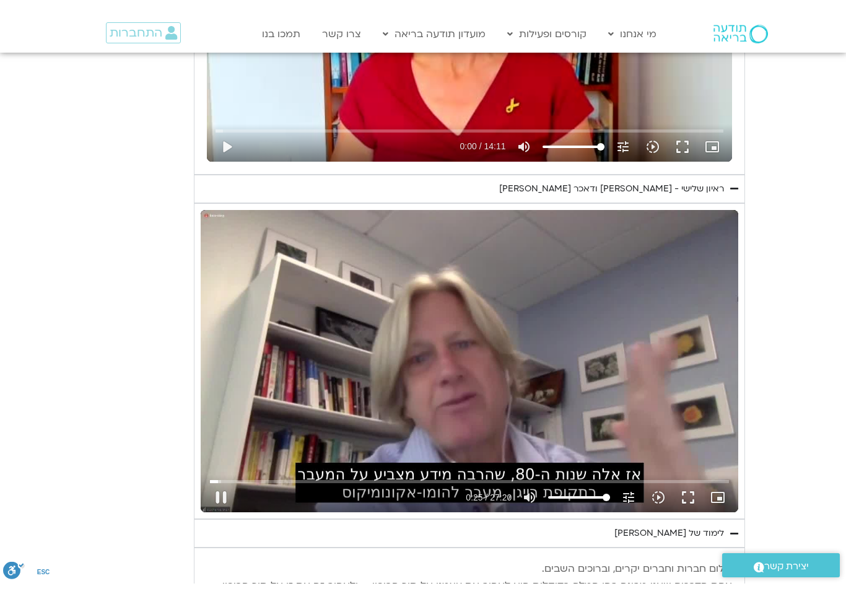
scroll to position [15, 0]
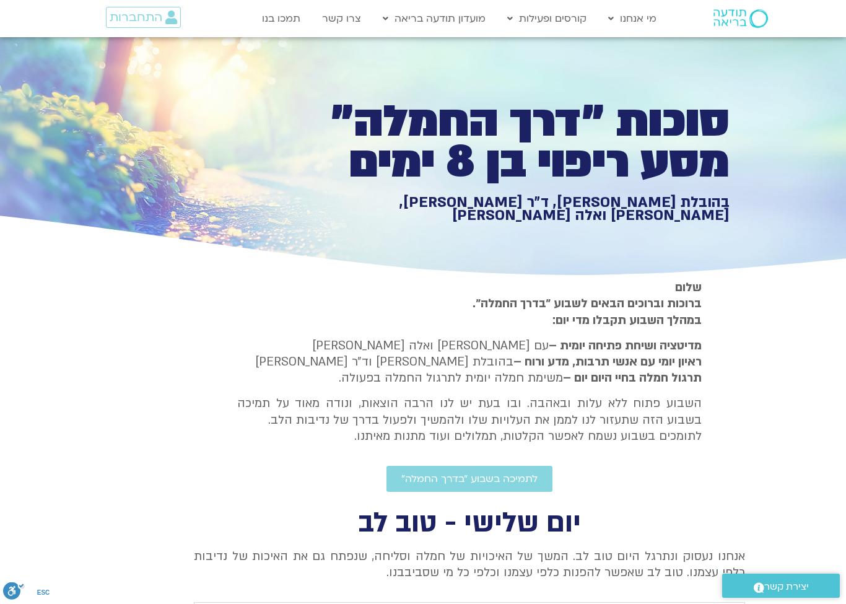
type input "25.3117973759971"
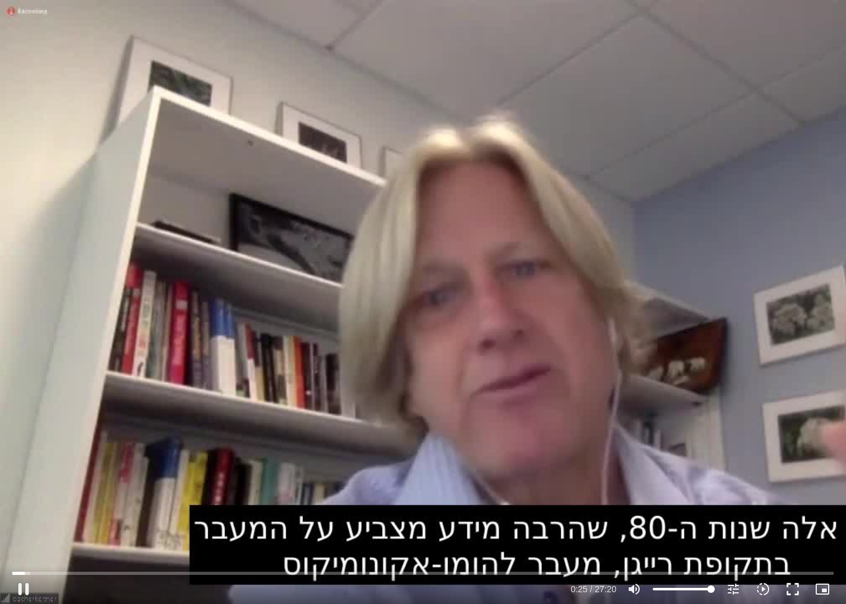
type input "1716.21898087767"
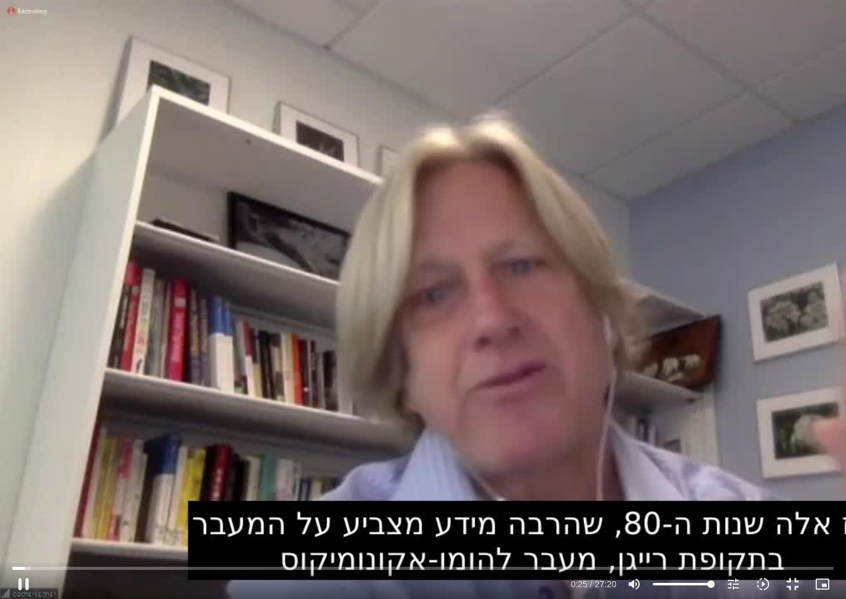
type input "25.4377962159961"
type input "1716.21898087767"
type input "25.6309350536614"
type input "1716.21898087767"
type input "25.7616392676685"
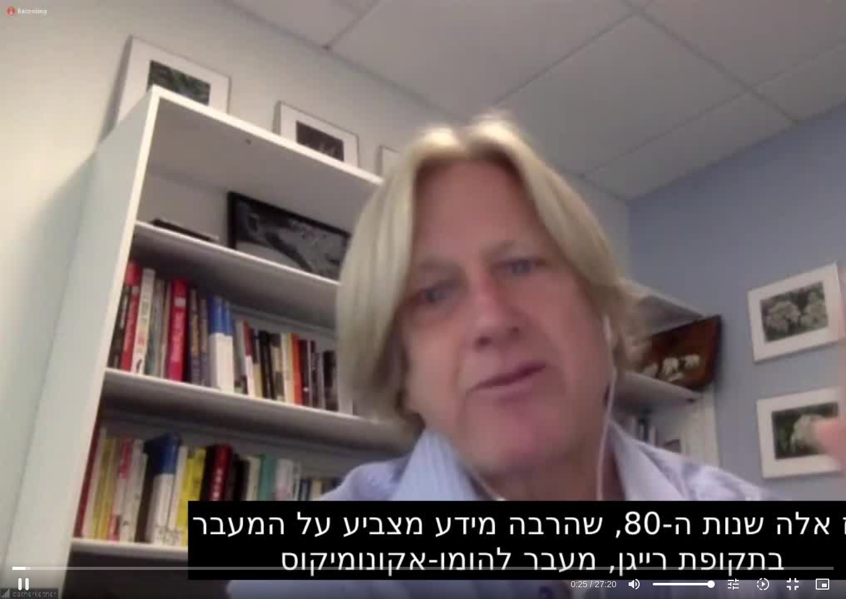
type input "1716.21898087767"
type input "25.8869404373366"
type input "1716.21898087767"
type input "26.0133076396673"
type input "1716.21898087767"
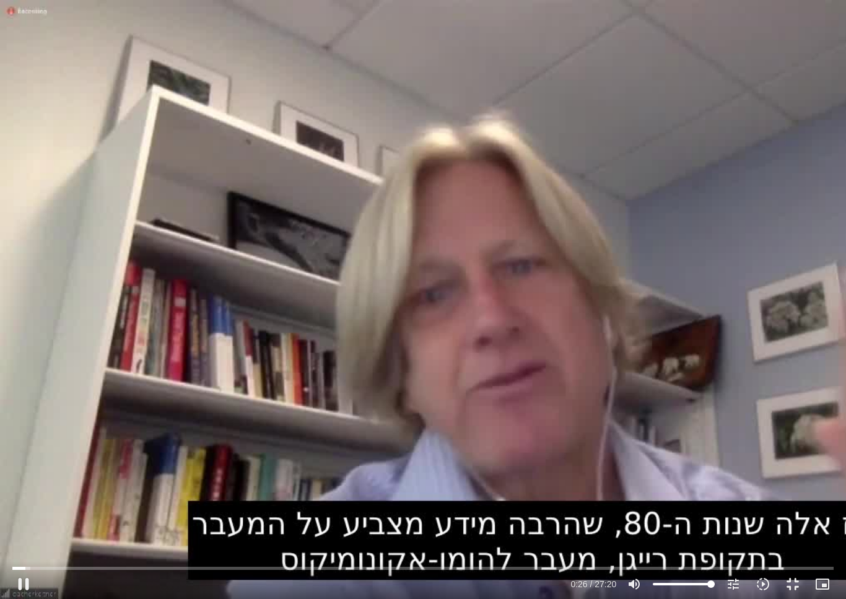
type input "26.1438622653325"
type input "1716.21898087767"
type input "26.2690048503277"
type input "1716.21898087767"
type input "26.395918685667"
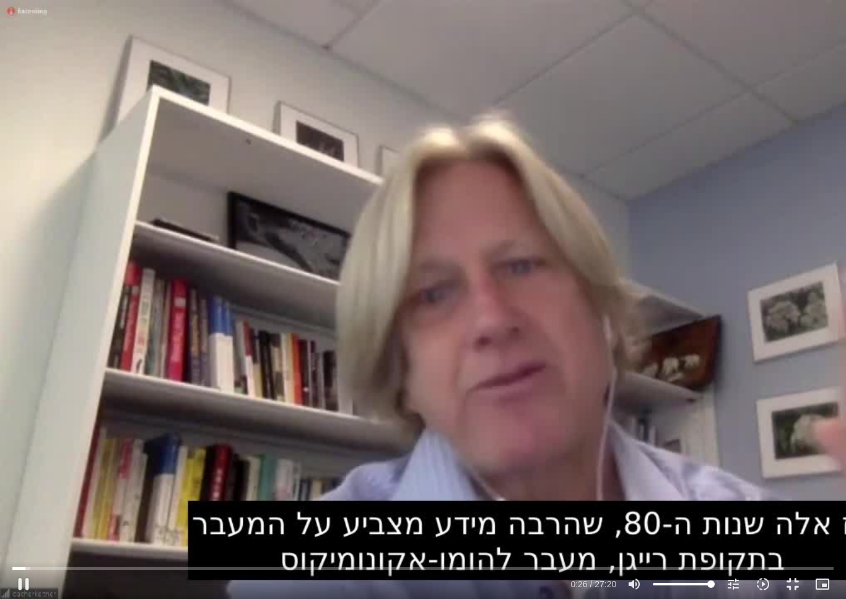
type input "1716.21898087767"
type input "26.5221196459976"
type input "1716.21898087767"
type input "26.6481608546681"
type input "1716.21898087767"
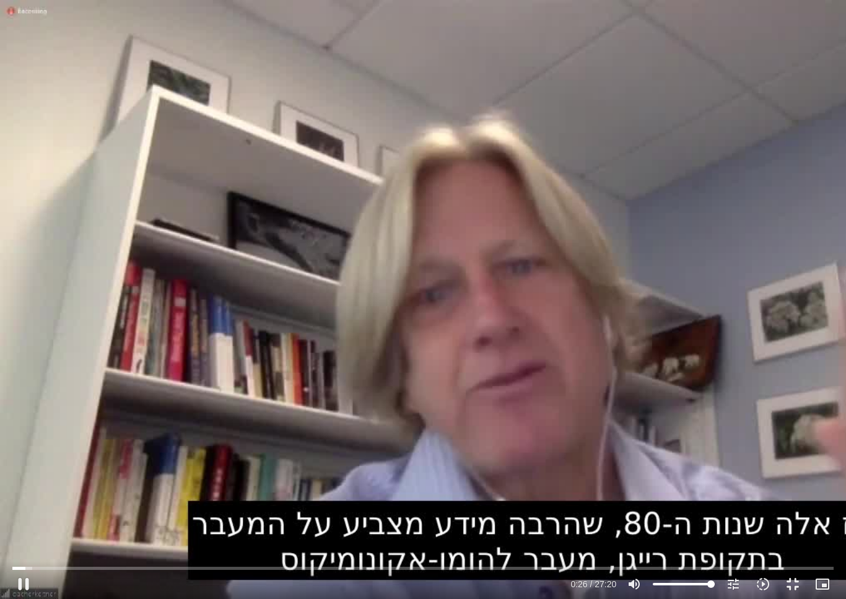
type input "26.7768728563313"
type input "1716.21898087767"
type input "26.9032779423386"
type input "1716.21898087767"
type input "27.0285069156687"
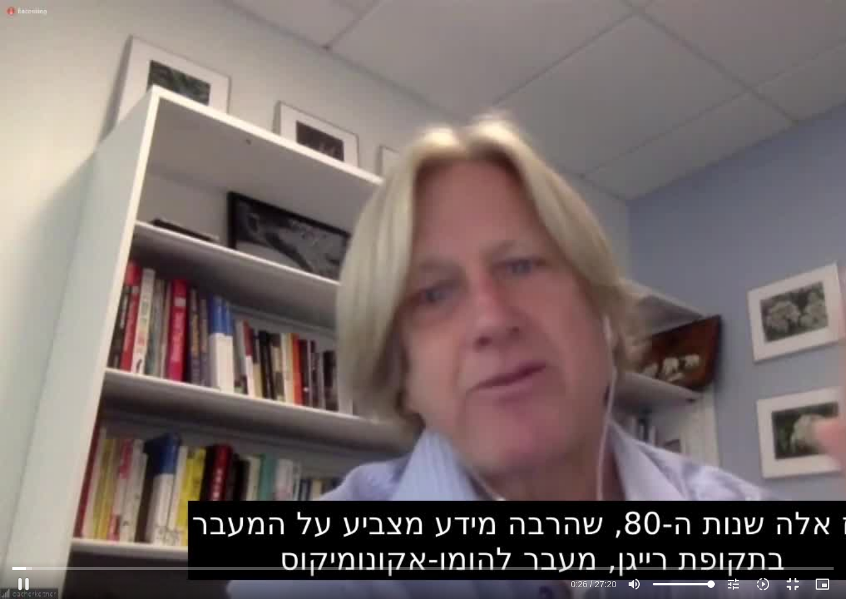
type input "1716.21898087767"
type input "27.1540263020017"
type input "1716.21898087767"
type input "27.2792258559959"
click at [28, 567] on button "pause" at bounding box center [24, 584] width 30 height 30
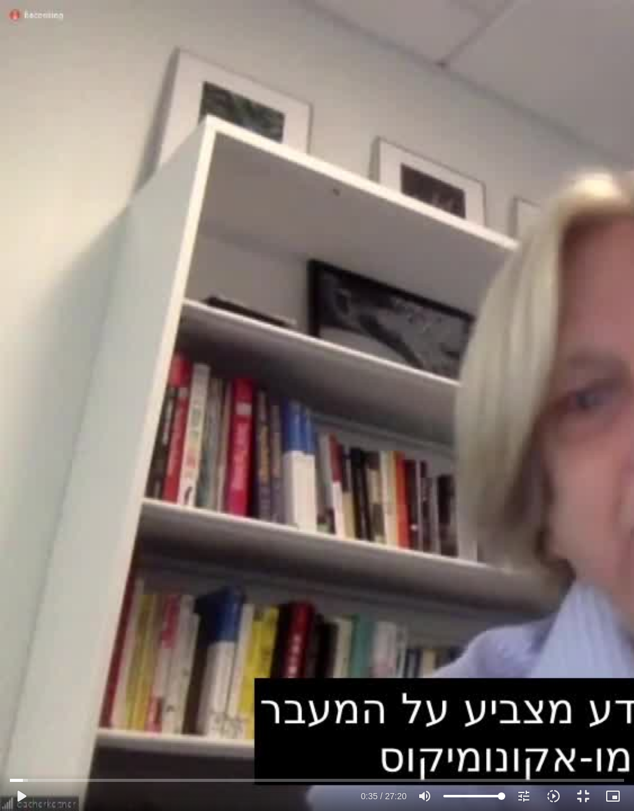
click at [12, 404] on div "0s fast_rewind" at bounding box center [127, 405] width 254 height 811
